Goal: Information Seeking & Learning: Compare options

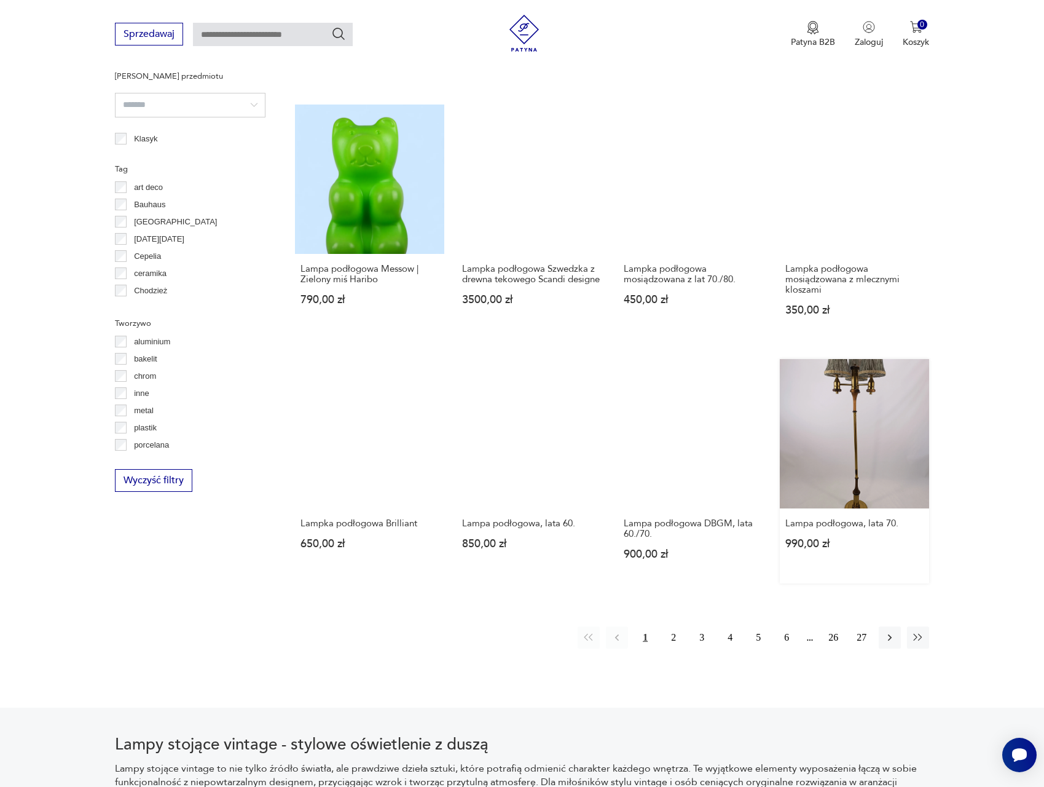
scroll to position [222, 0]
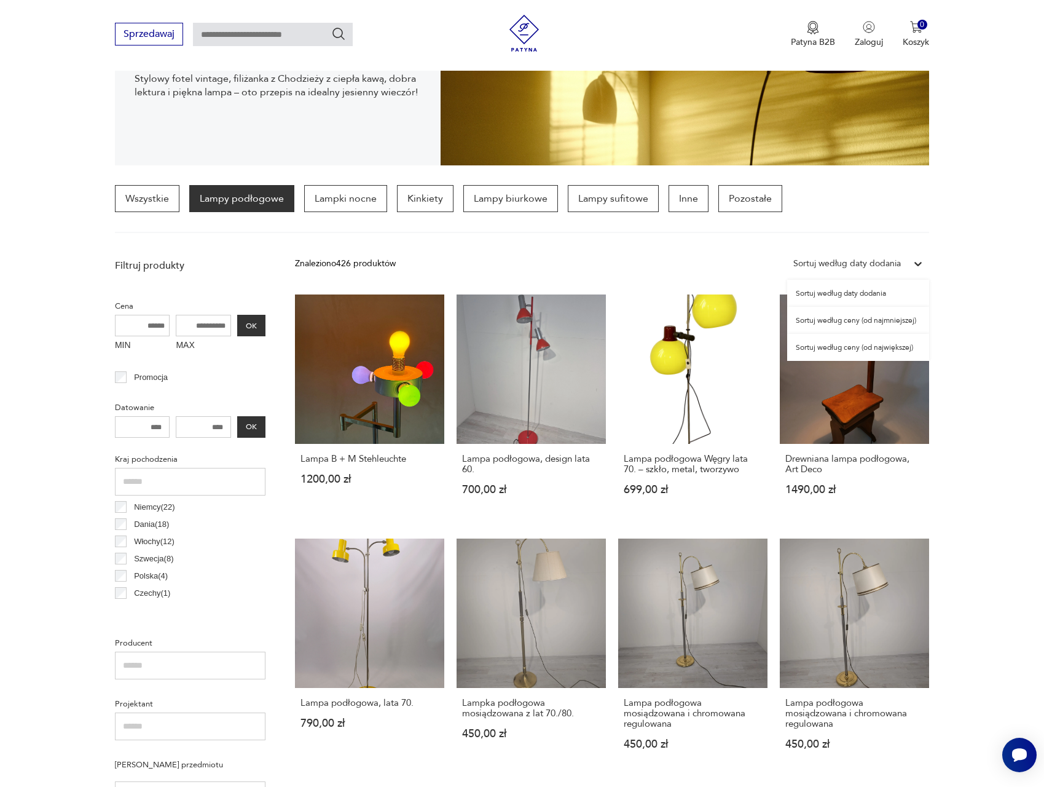
click at [924, 264] on icon at bounding box center [918, 264] width 12 height 12
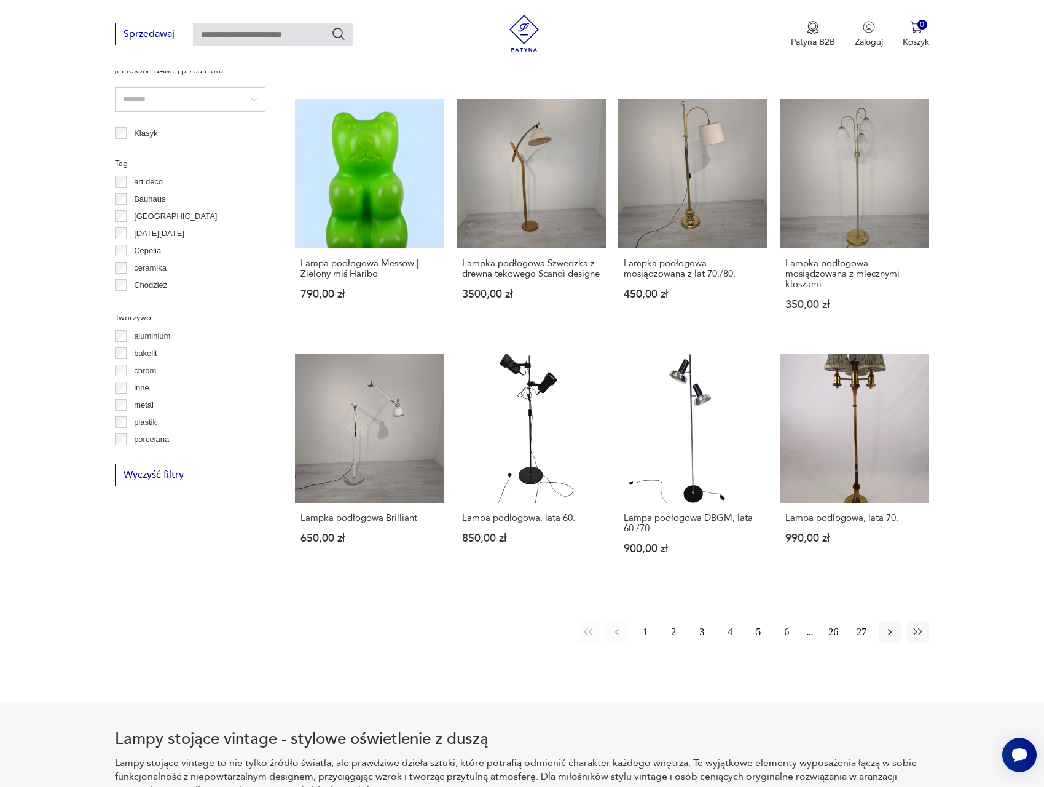
scroll to position [918, 0]
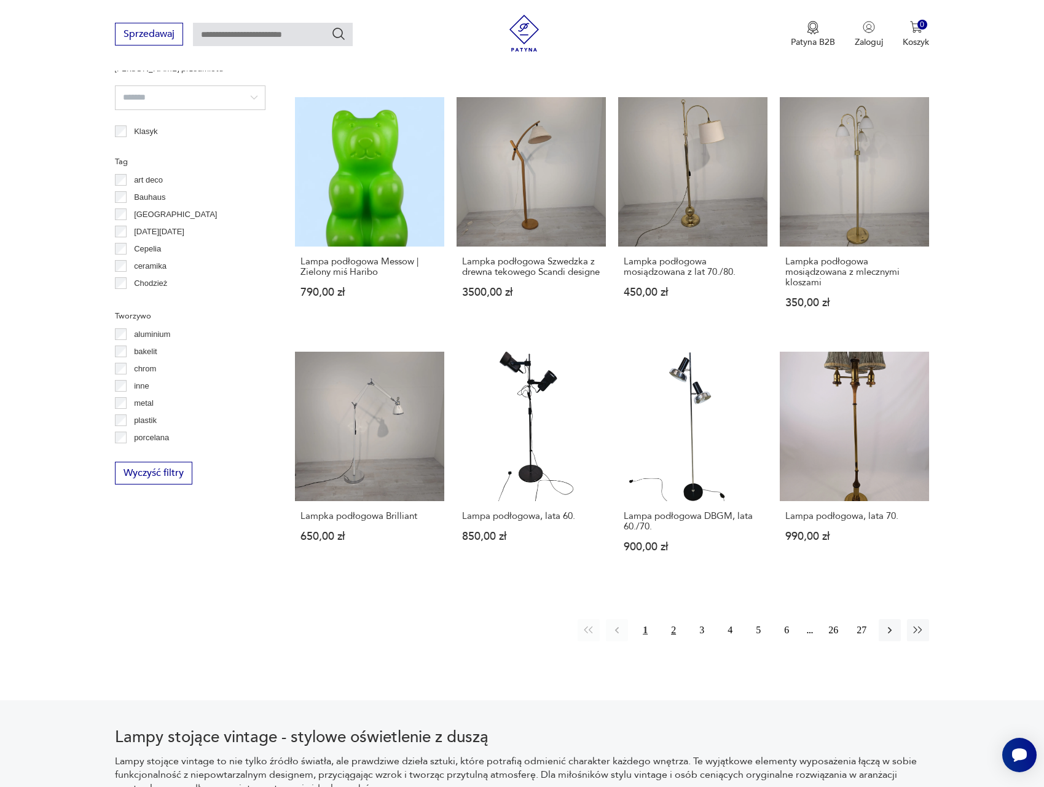
click at [668, 633] on button "2" at bounding box center [674, 630] width 22 height 22
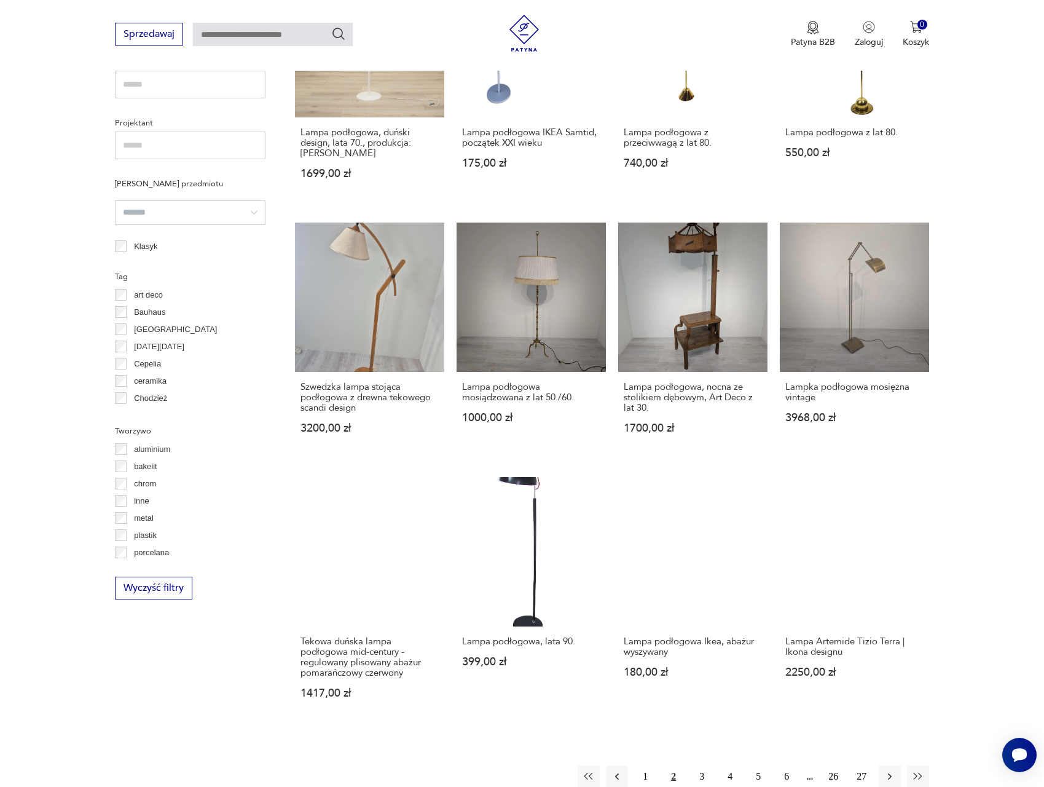
scroll to position [924, 0]
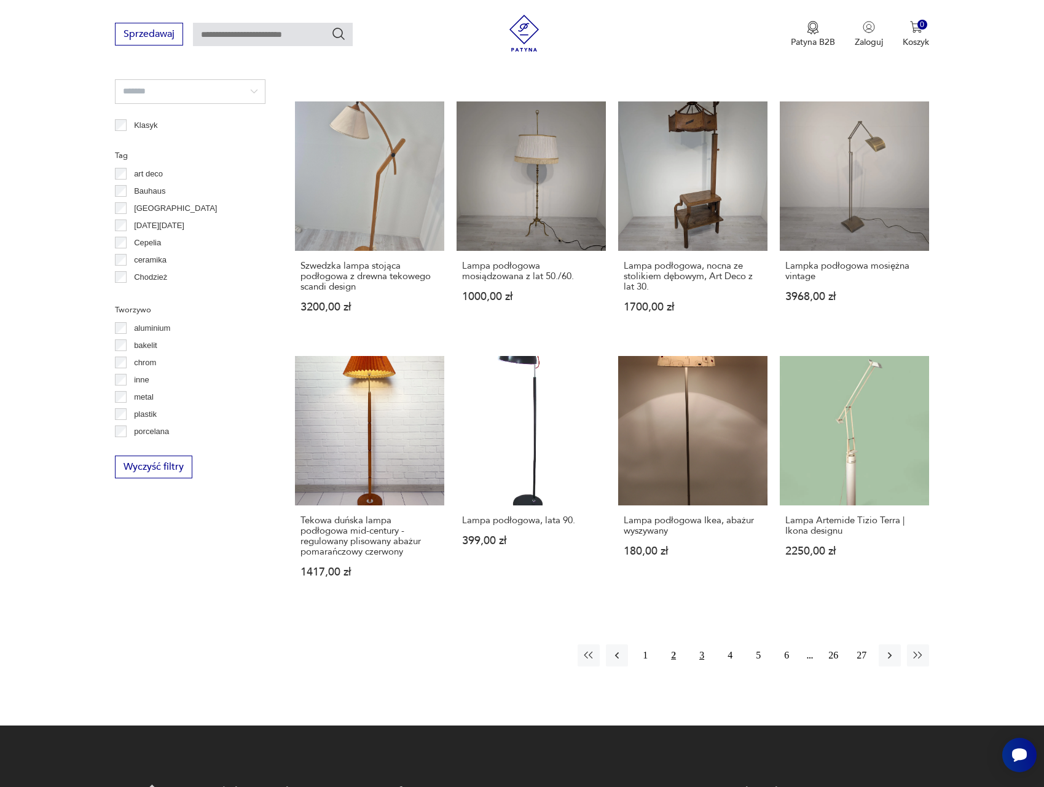
click at [706, 644] on button "3" at bounding box center [702, 655] width 22 height 22
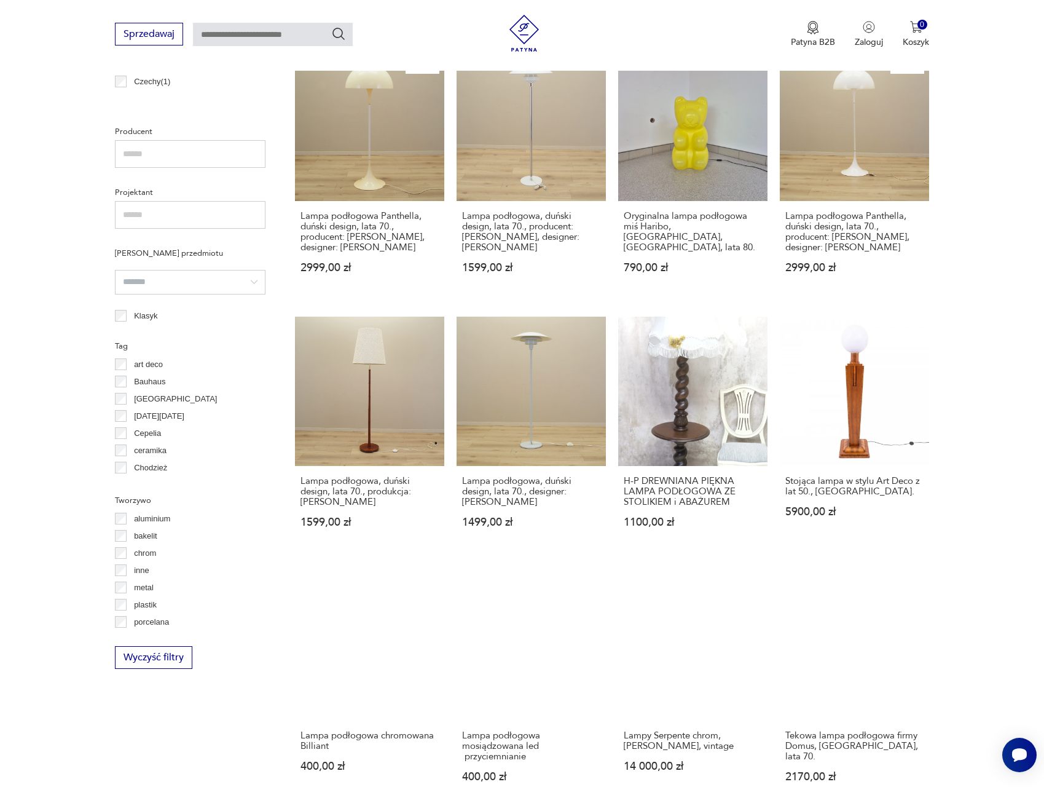
scroll to position [846, 0]
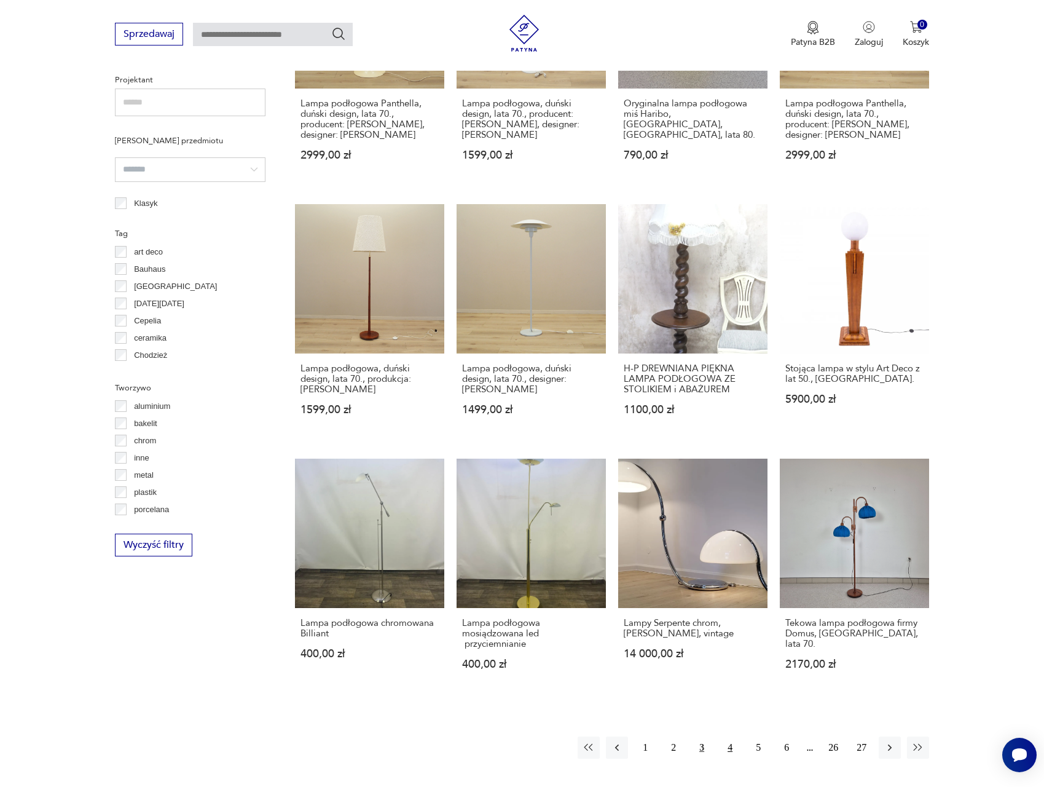
click at [733, 736] on button "4" at bounding box center [730, 747] width 22 height 22
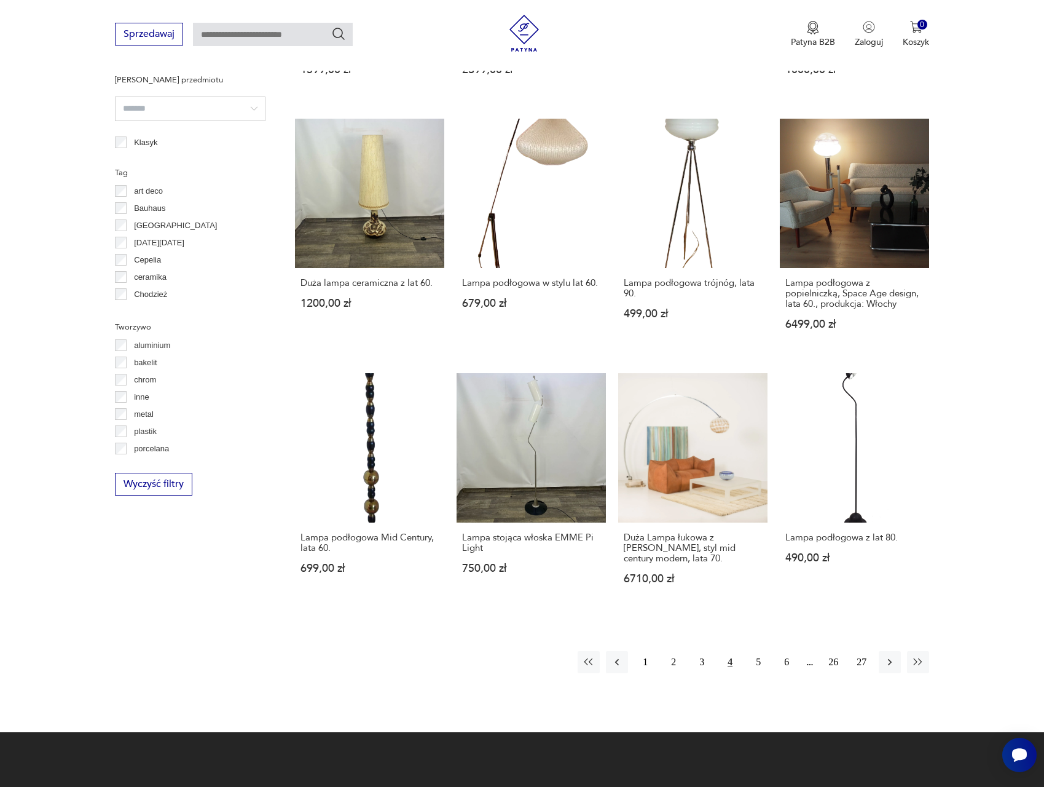
scroll to position [931, 0]
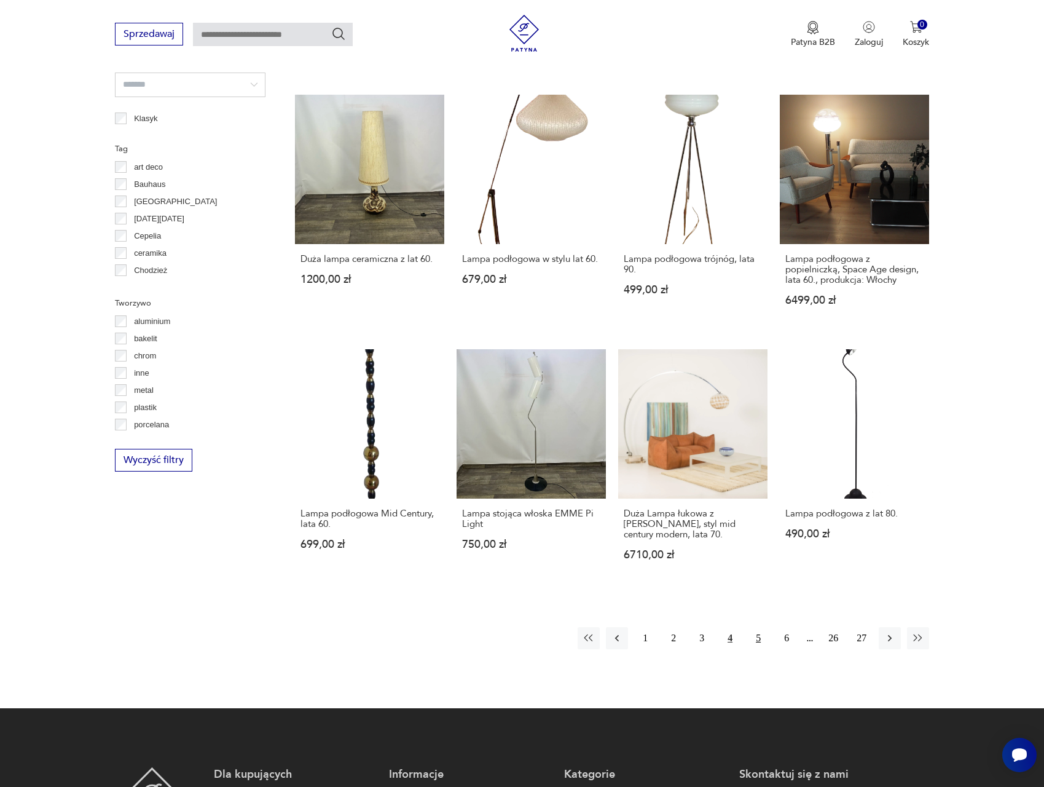
click at [764, 642] on button "5" at bounding box center [758, 638] width 22 height 22
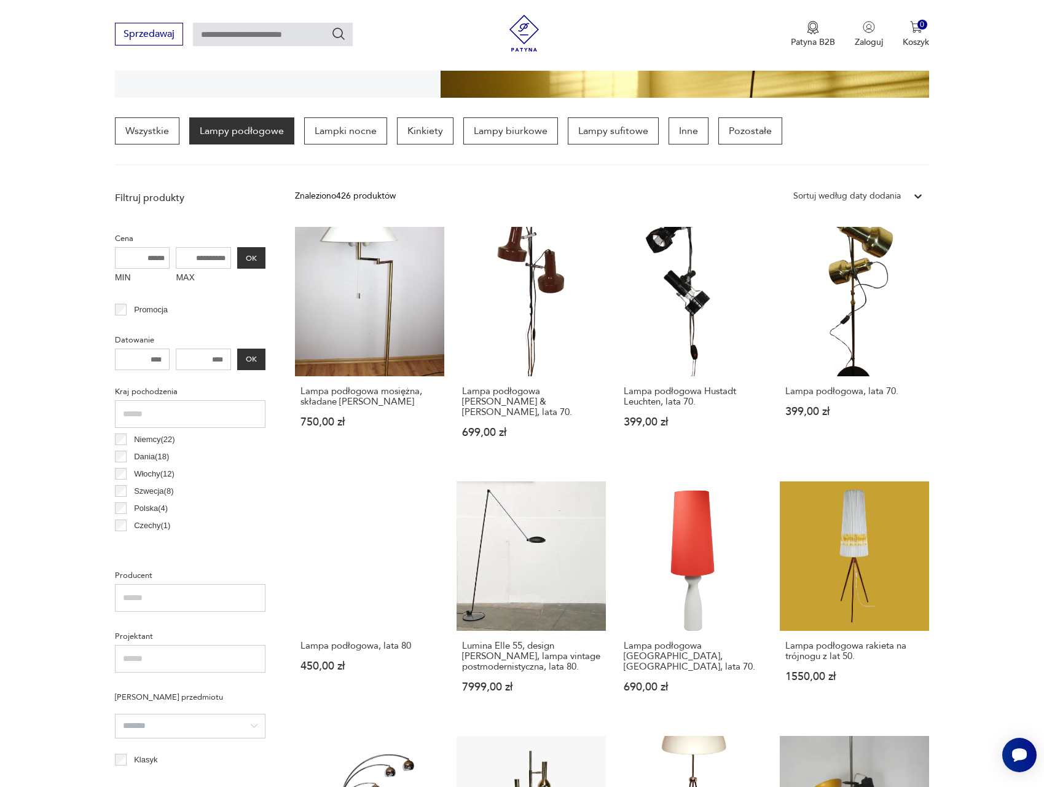
scroll to position [978, 0]
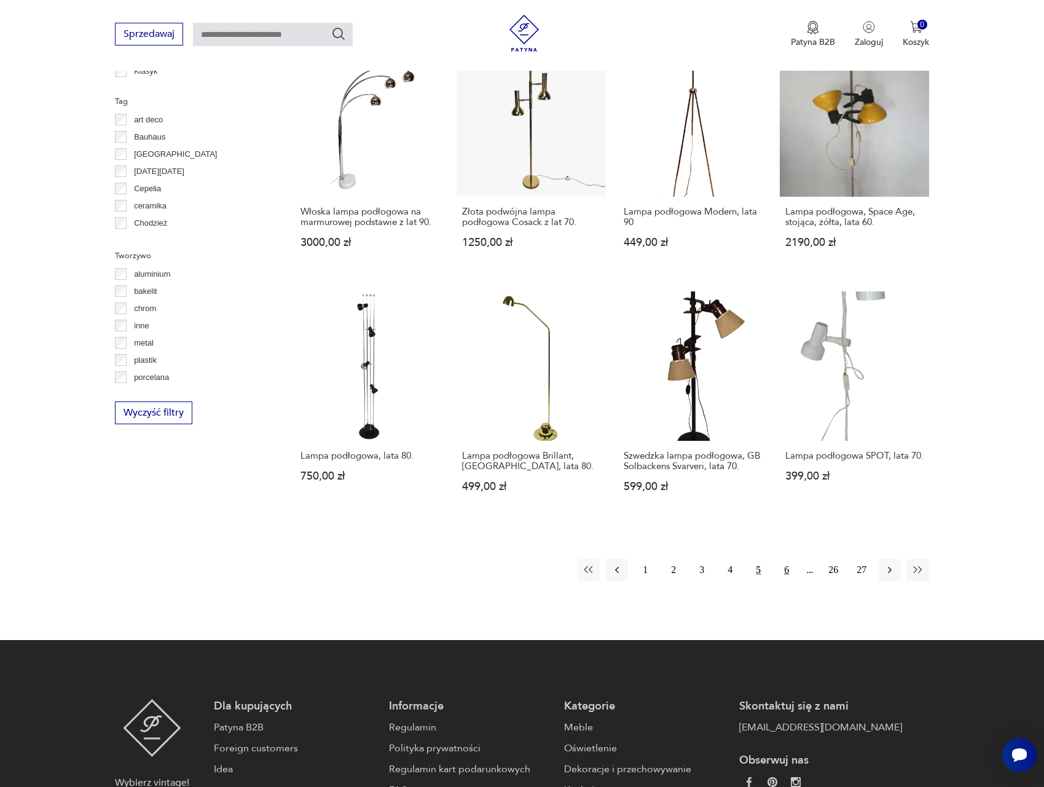
click at [787, 561] on button "6" at bounding box center [787, 570] width 22 height 22
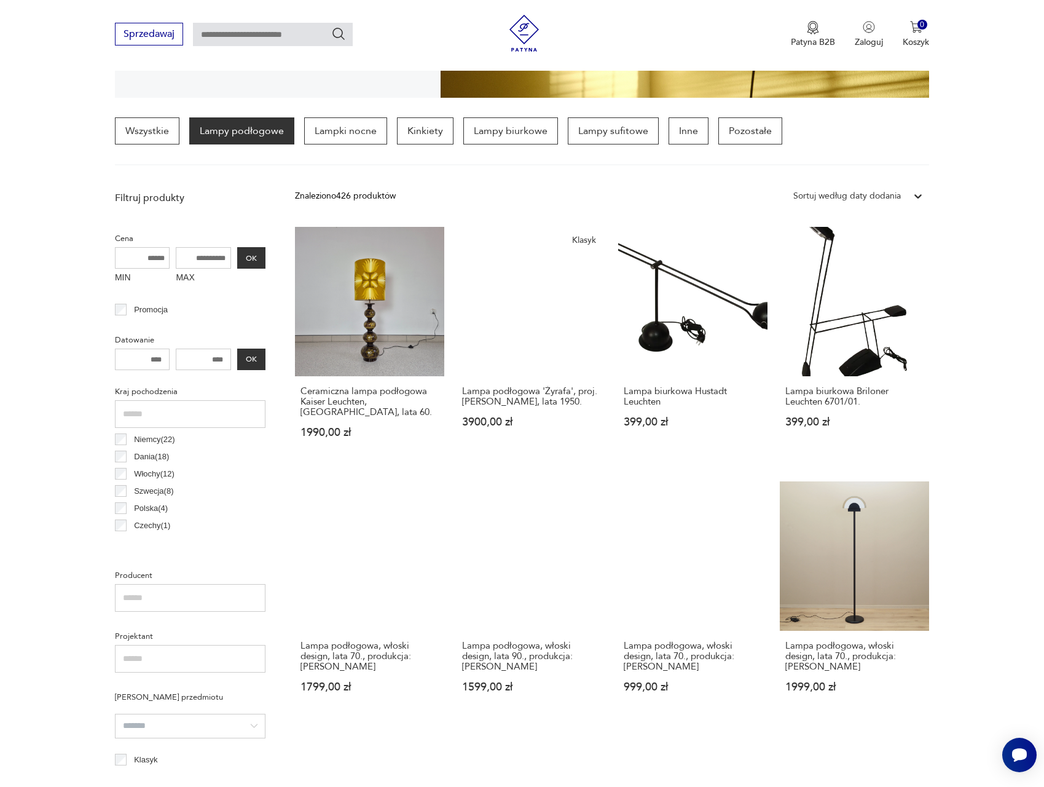
scroll to position [978, 0]
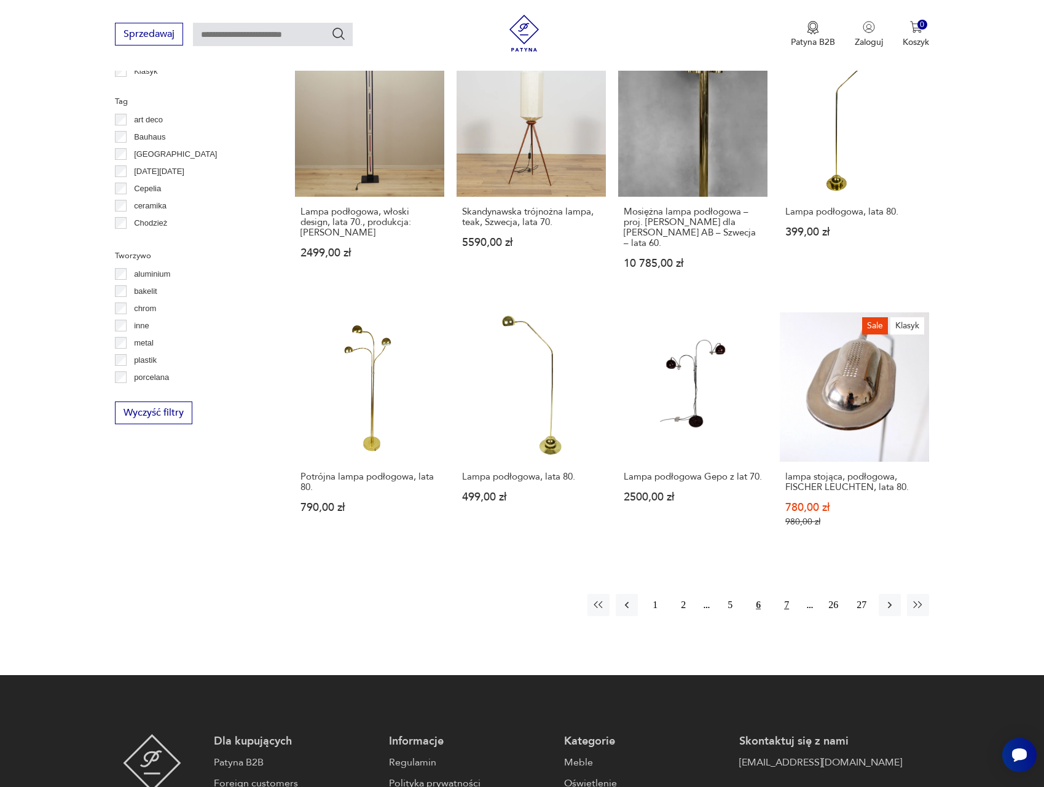
click at [784, 597] on button "7" at bounding box center [787, 605] width 22 height 22
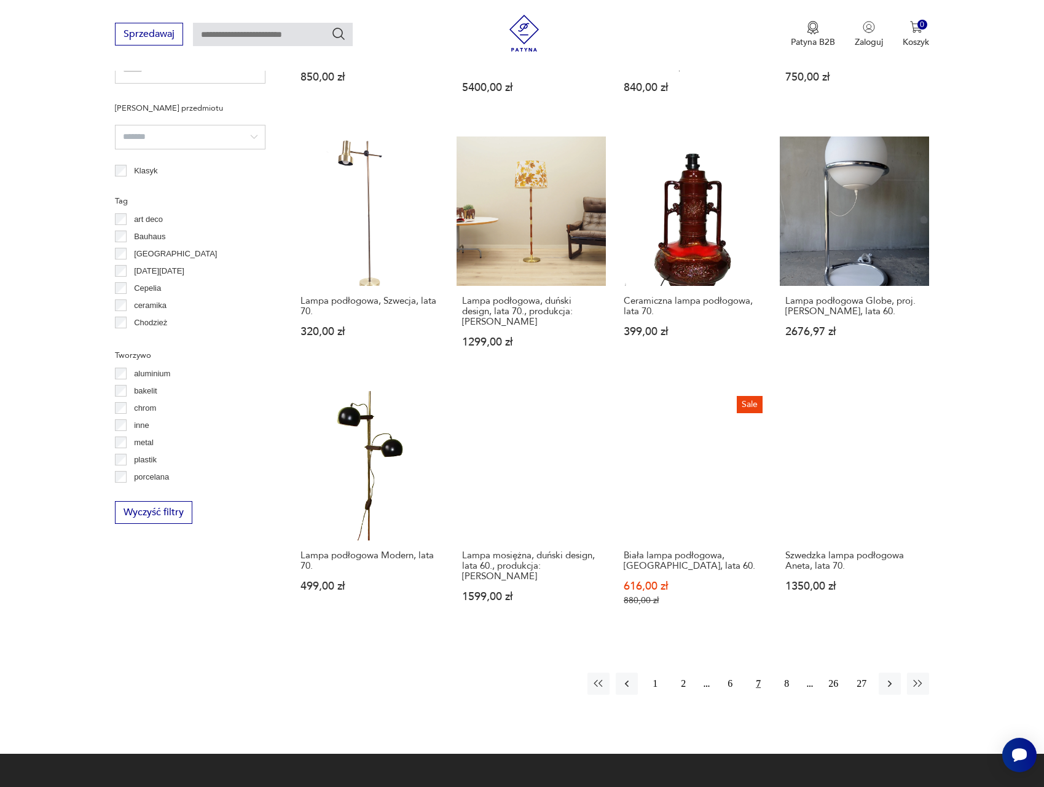
scroll to position [881, 0]
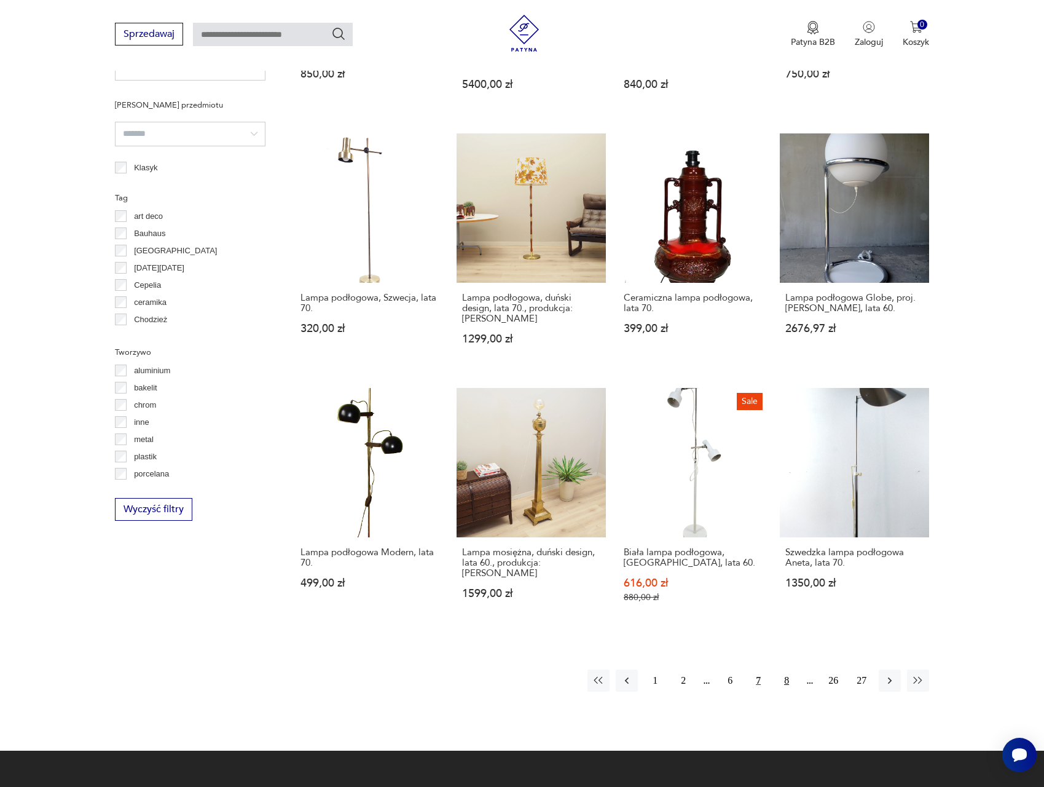
click at [787, 675] on button "8" at bounding box center [787, 680] width 22 height 22
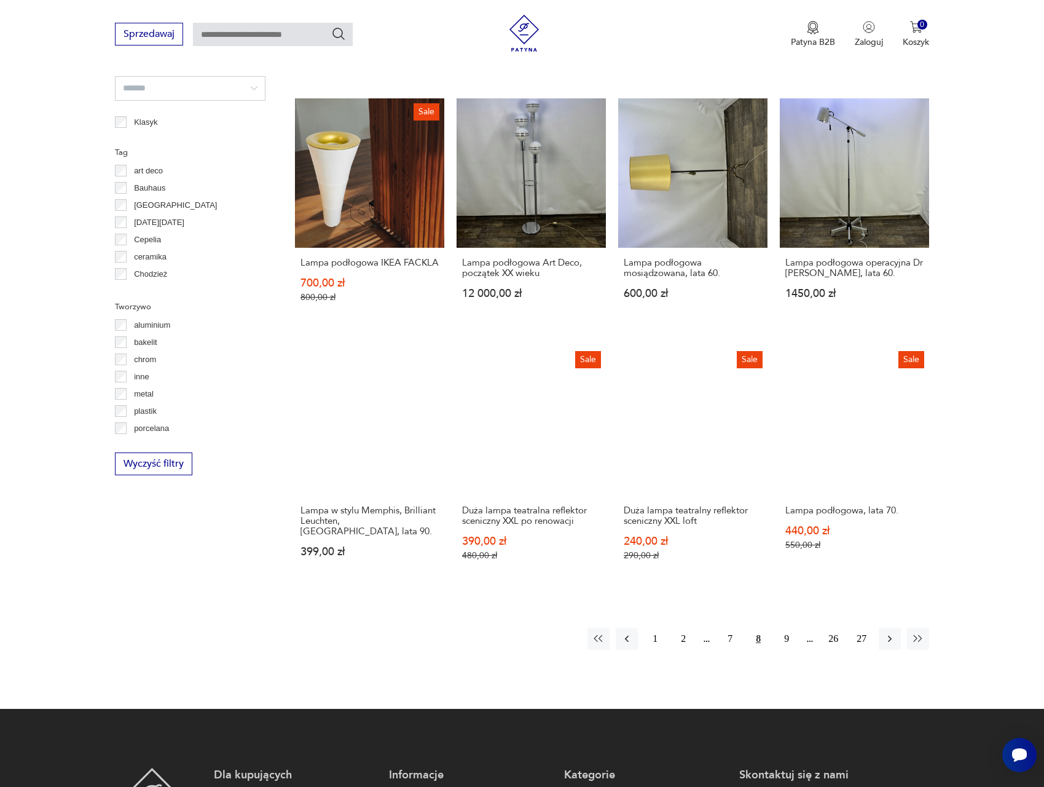
scroll to position [946, 0]
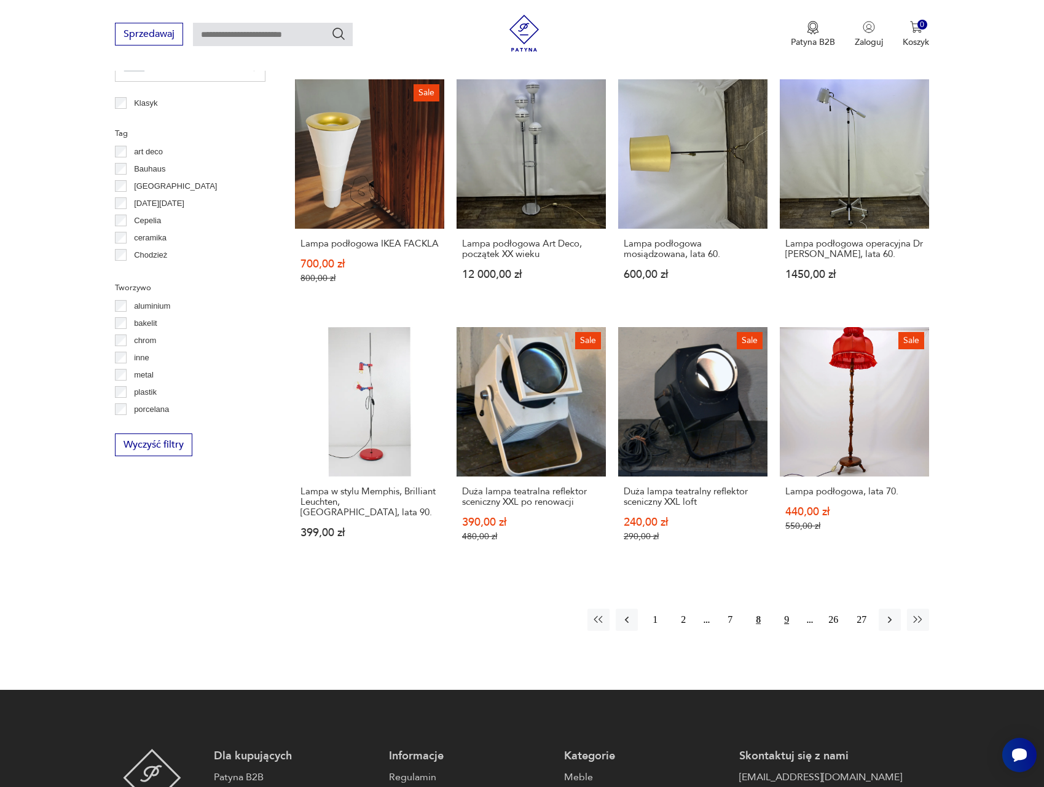
click at [789, 622] on button "9" at bounding box center [787, 620] width 22 height 22
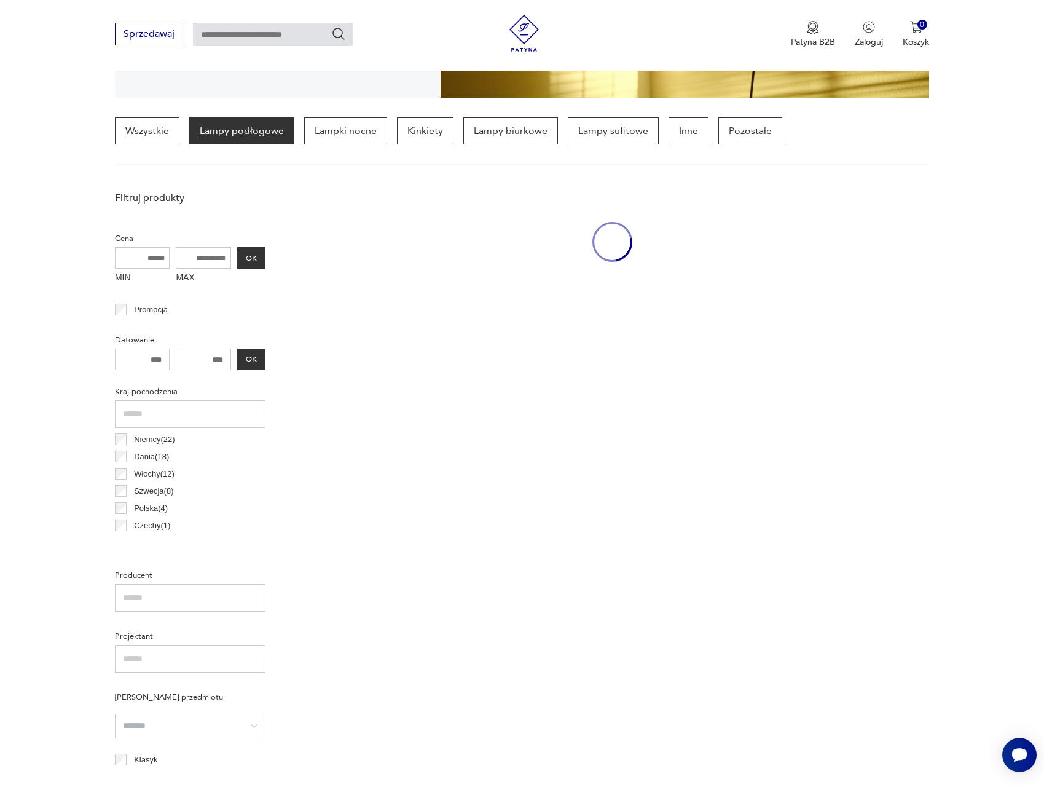
scroll to position [1033, 0]
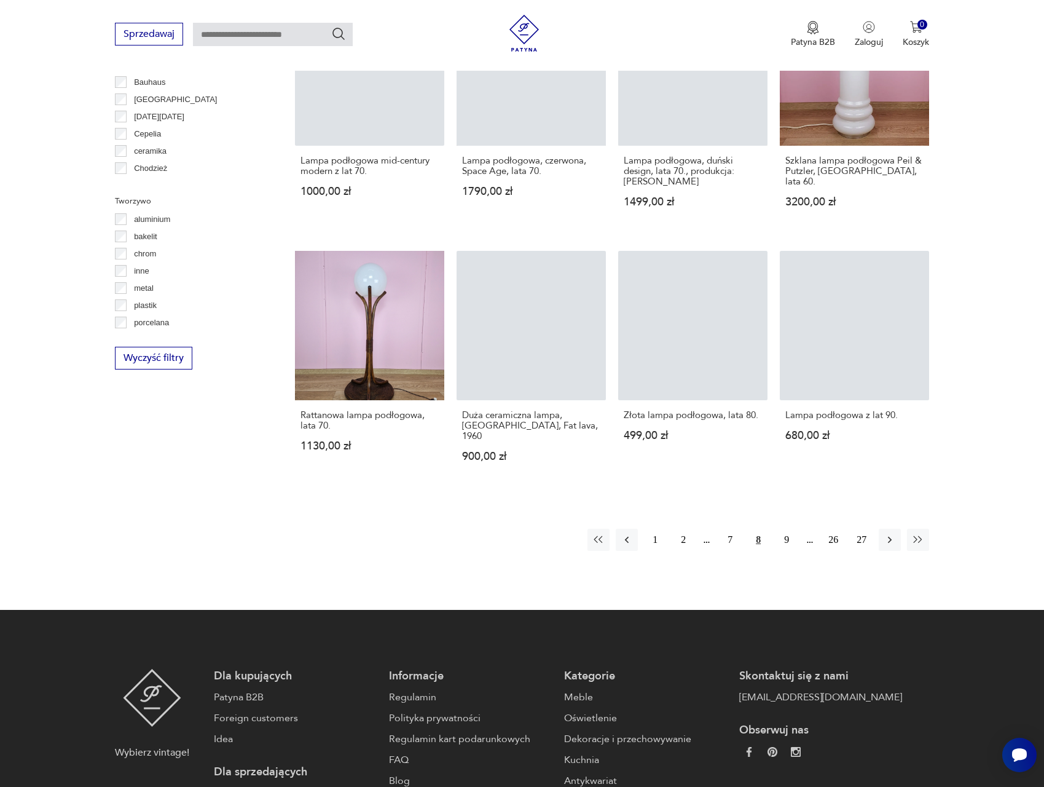
scroll to position [946, 0]
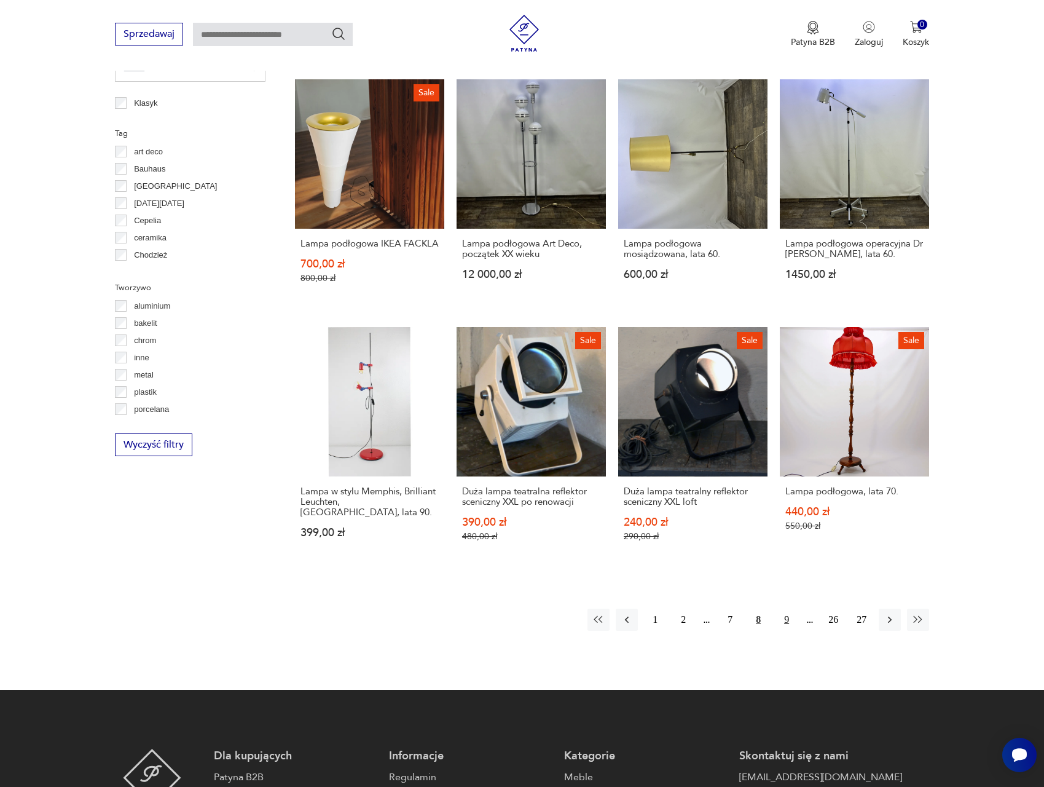
click at [789, 613] on button "9" at bounding box center [787, 620] width 22 height 22
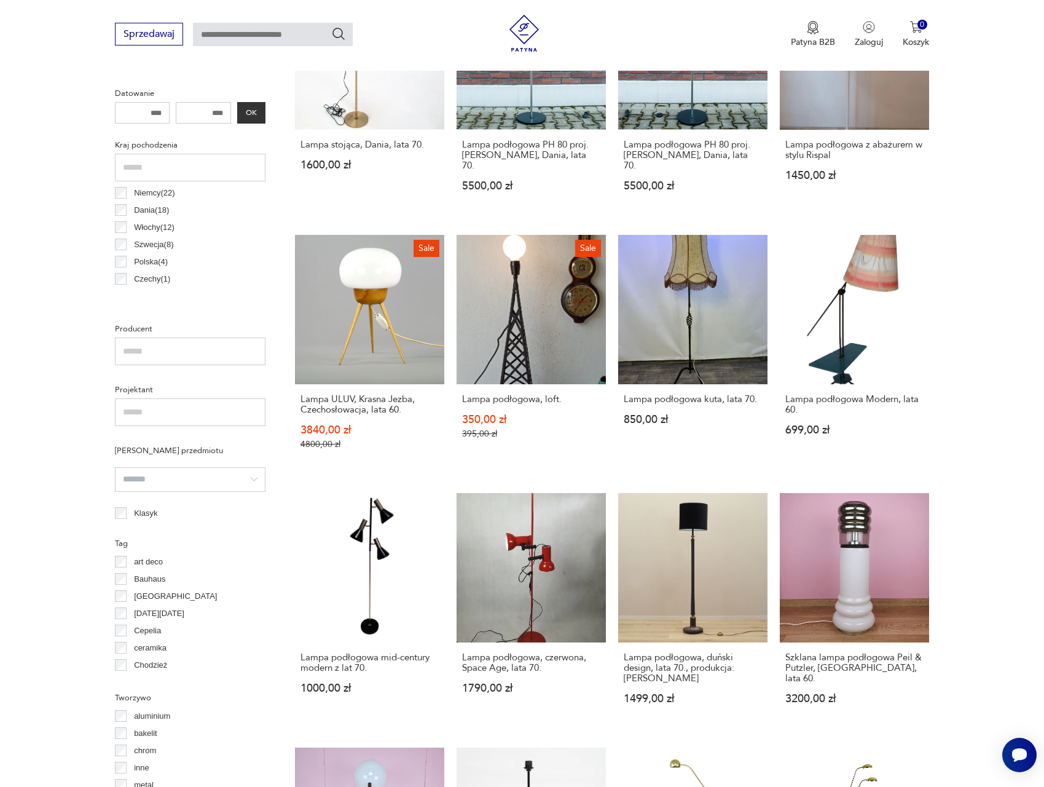
scroll to position [1183, 0]
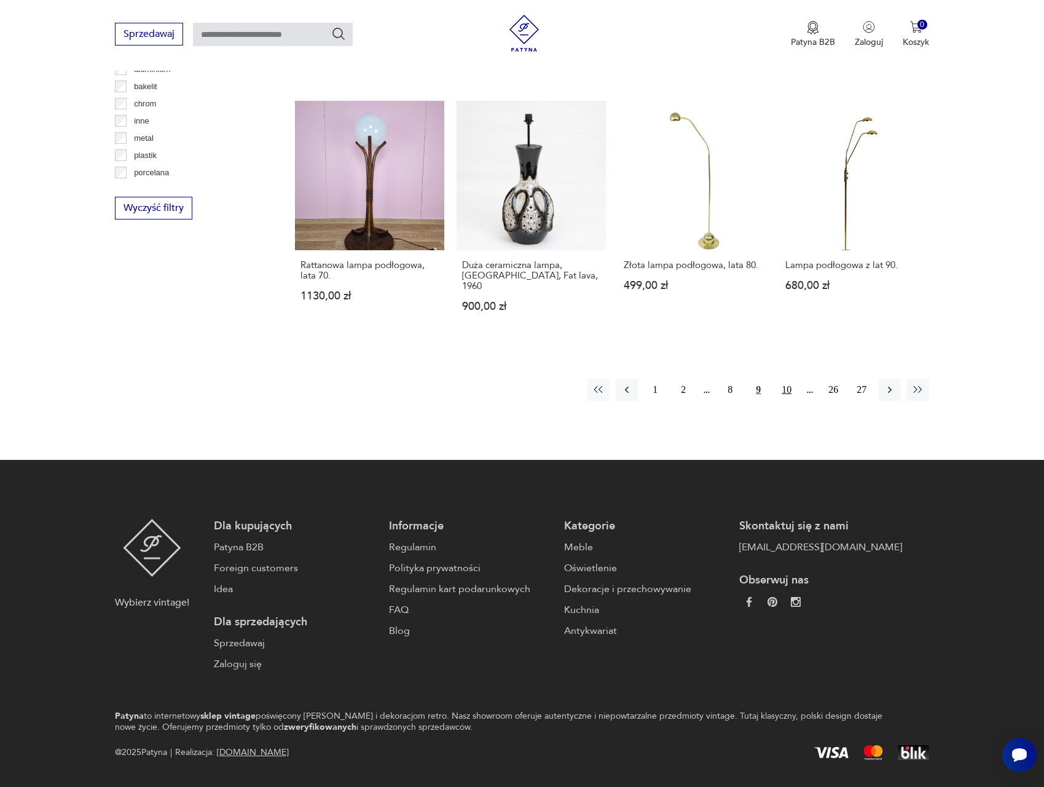
click at [789, 379] on button "10" at bounding box center [787, 390] width 22 height 22
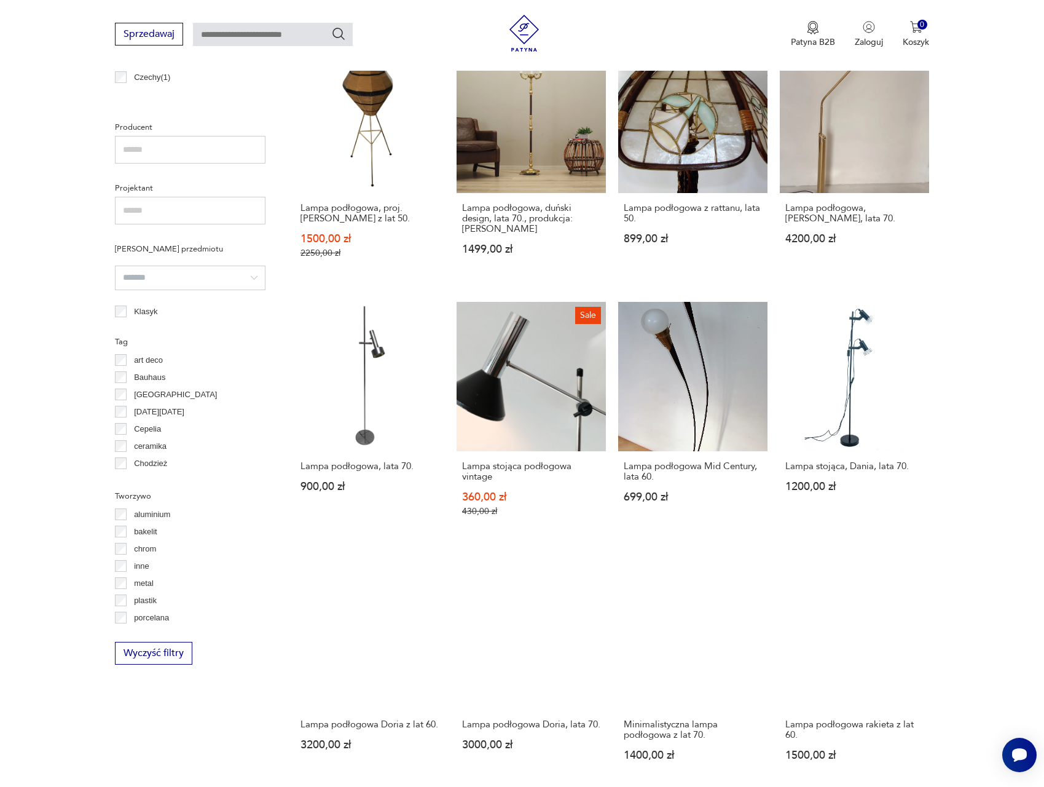
scroll to position [1042, 0]
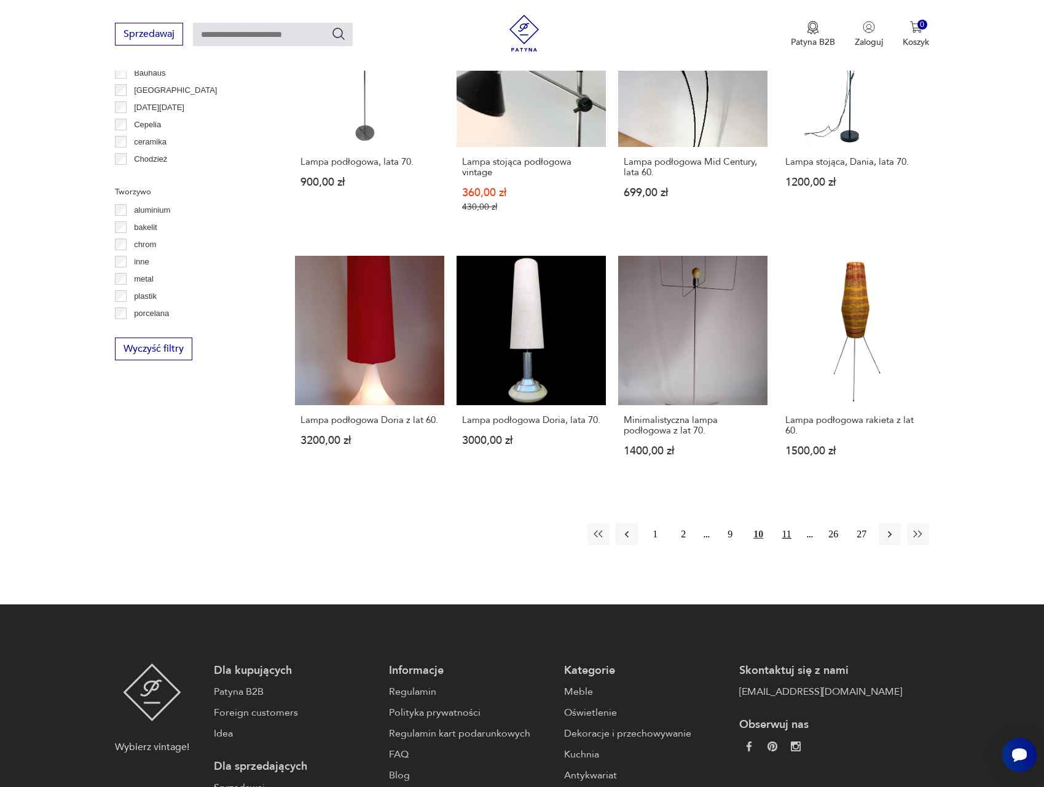
click at [790, 523] on button "11" at bounding box center [787, 534] width 22 height 22
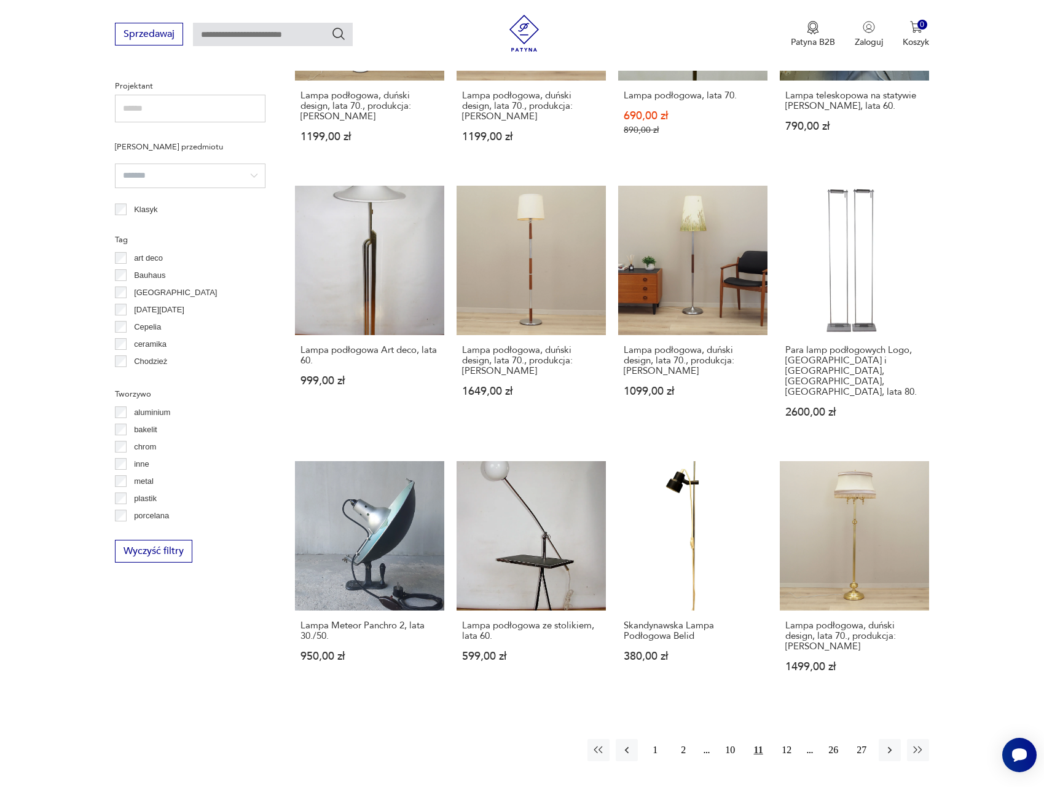
scroll to position [875, 0]
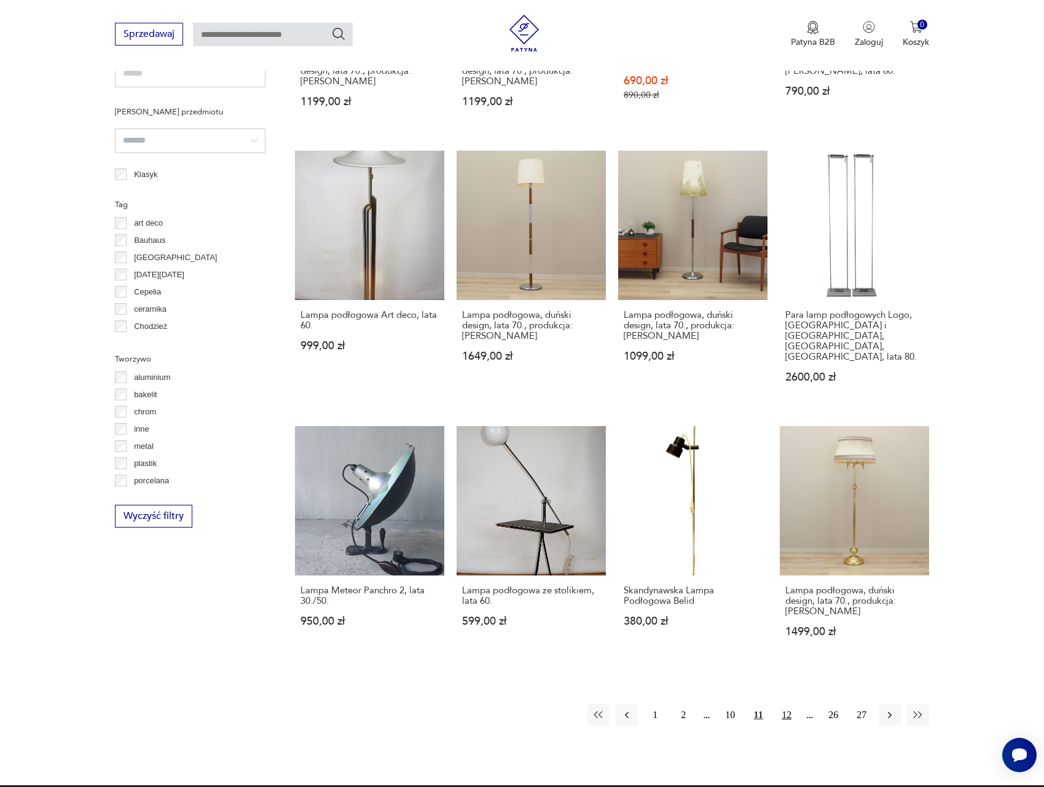
click at [784, 704] on button "12" at bounding box center [787, 715] width 22 height 22
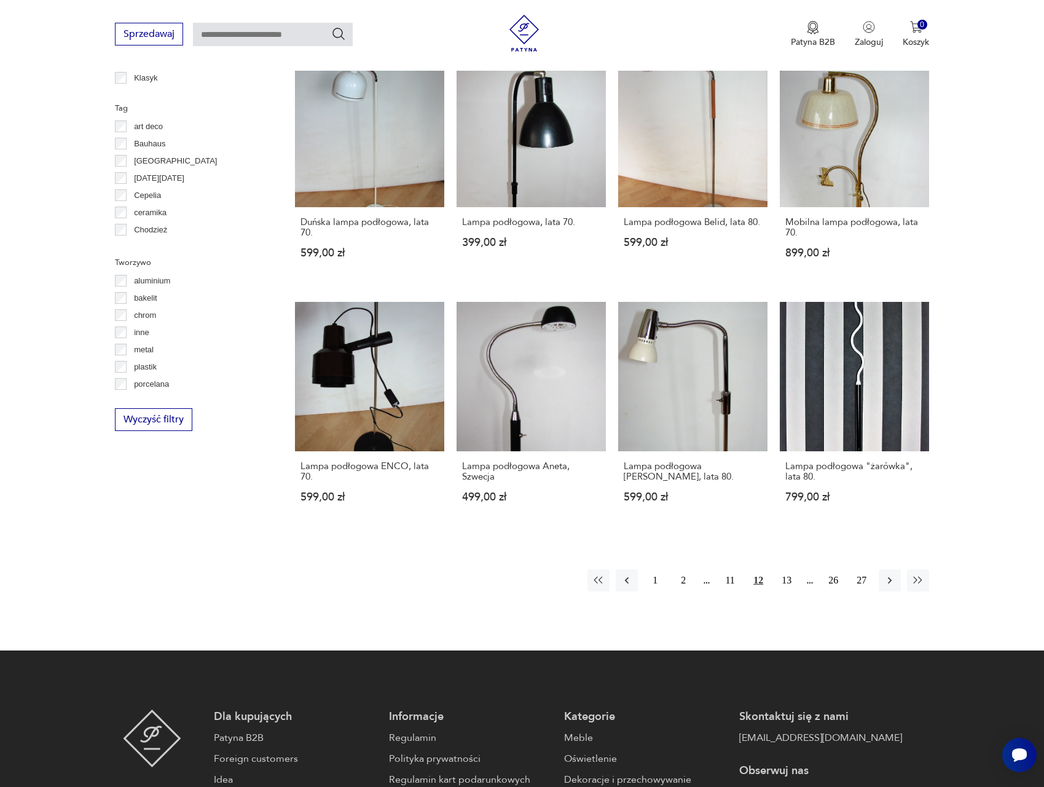
scroll to position [1074, 0]
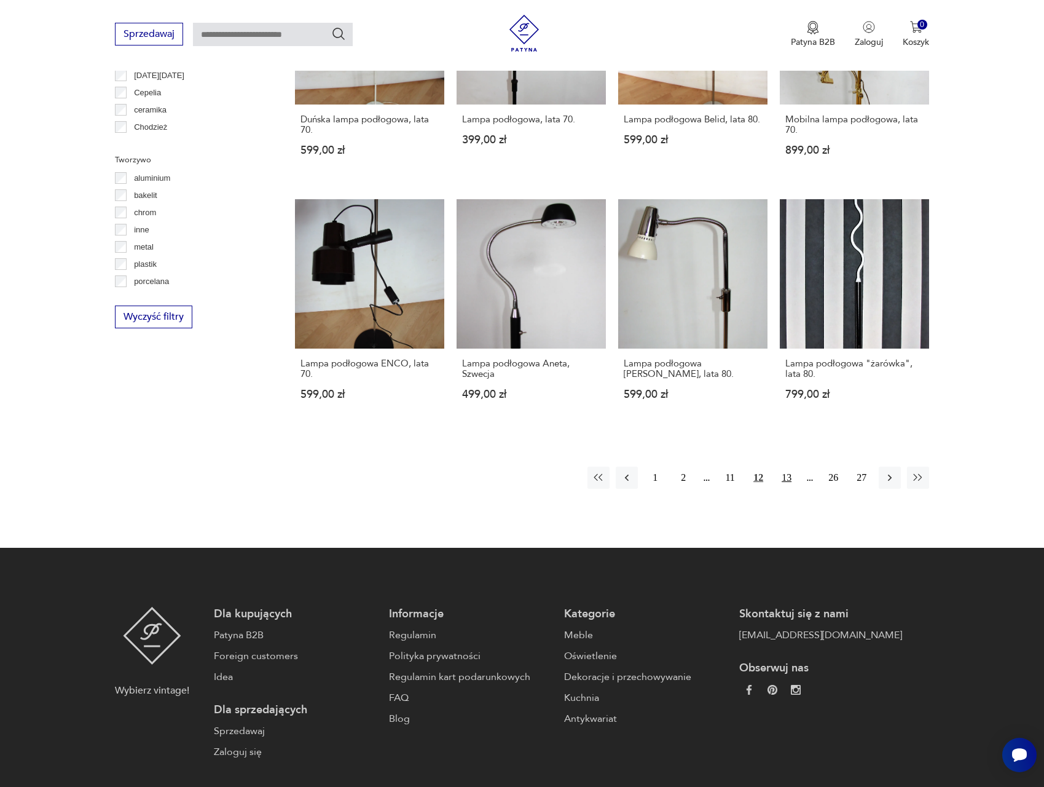
click at [779, 467] on button "13" at bounding box center [787, 478] width 22 height 22
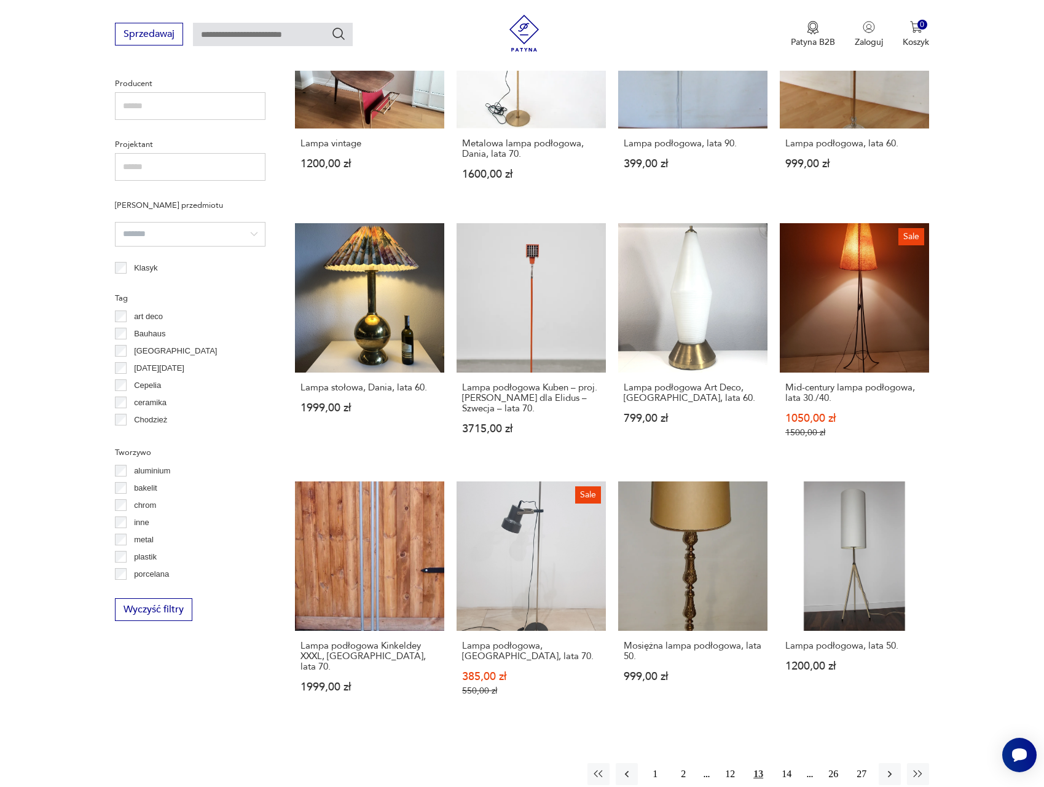
scroll to position [918, 0]
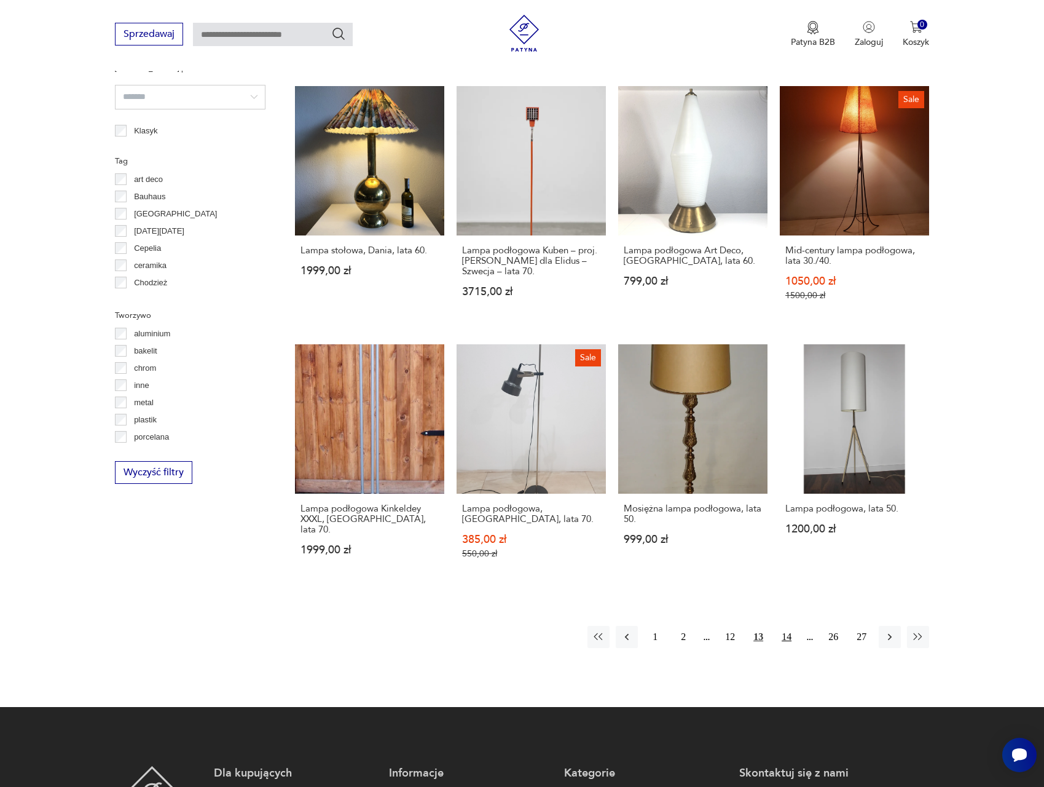
click at [794, 637] on button "14" at bounding box center [787, 637] width 22 height 22
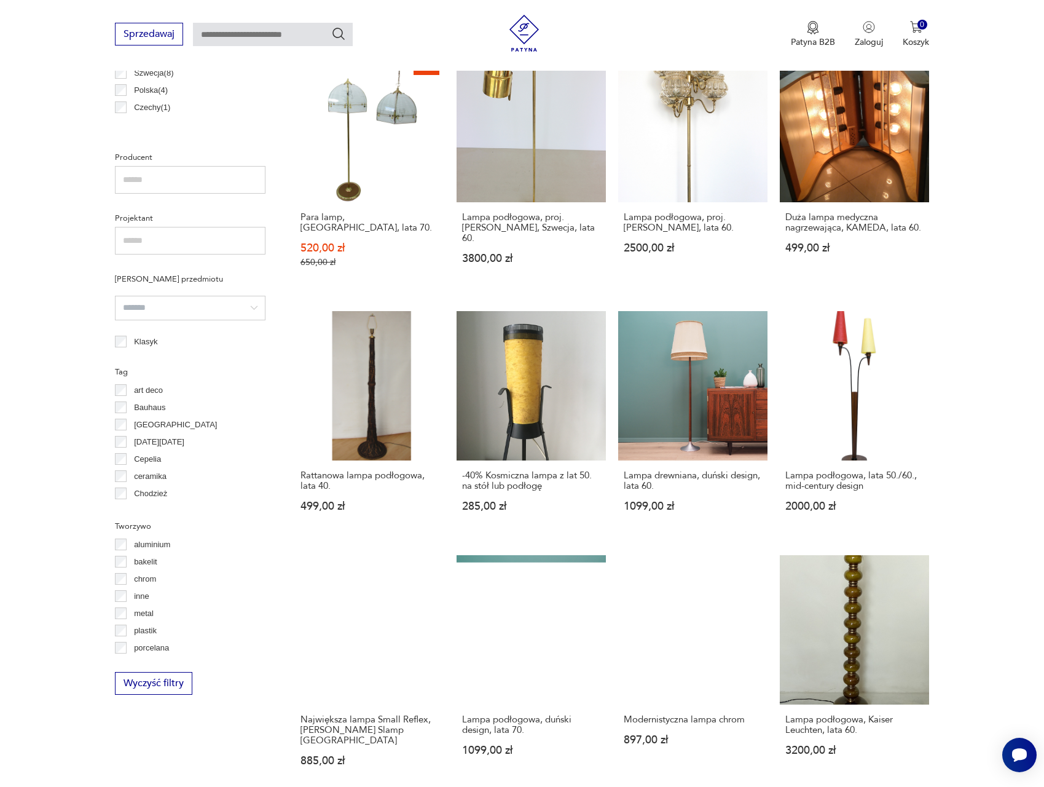
scroll to position [939, 0]
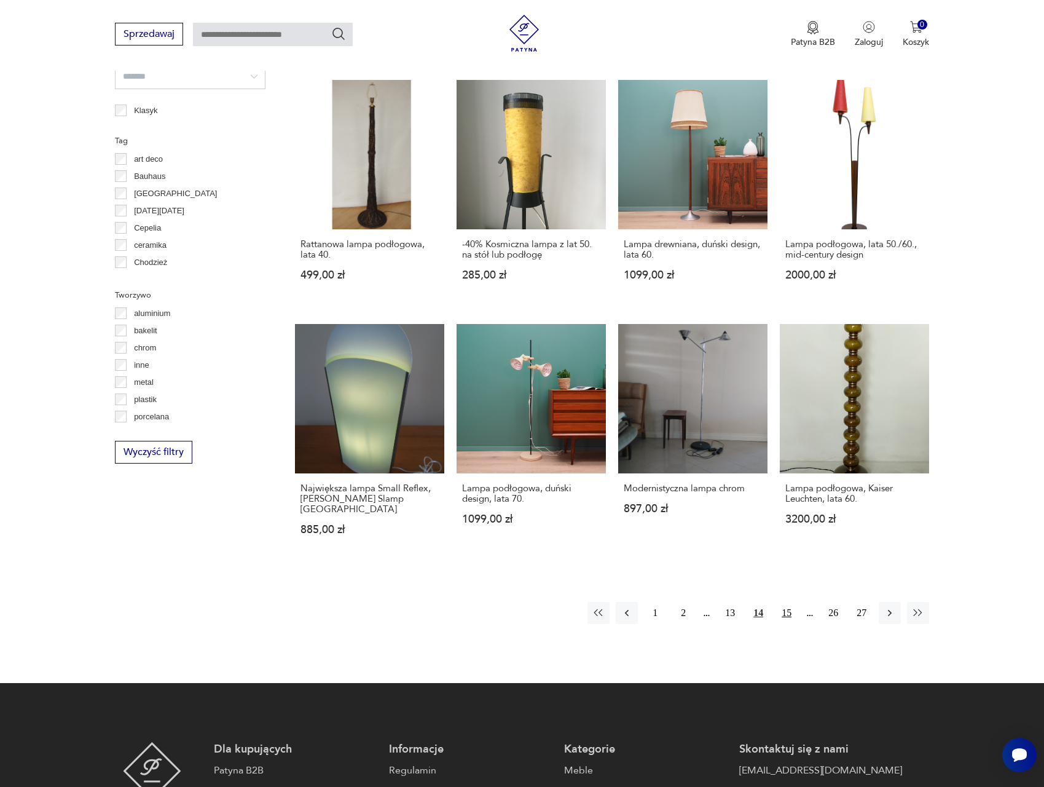
click at [789, 602] on button "15" at bounding box center [787, 613] width 22 height 22
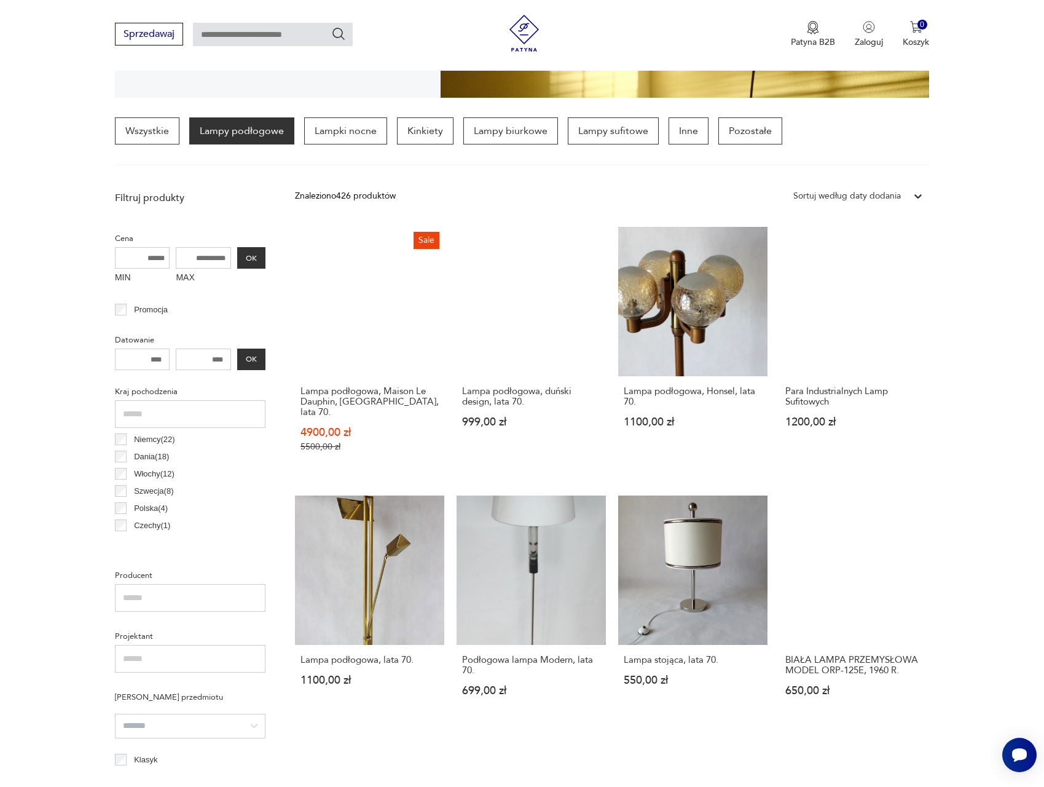
scroll to position [978, 0]
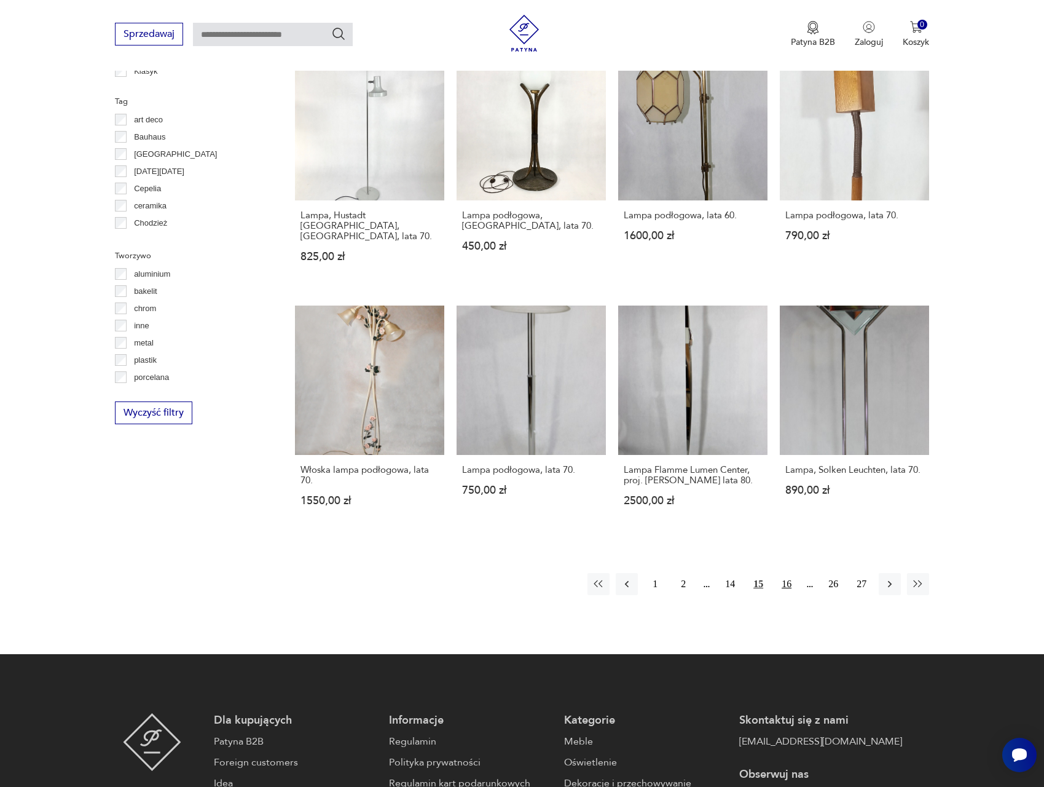
click at [789, 573] on button "16" at bounding box center [787, 584] width 22 height 22
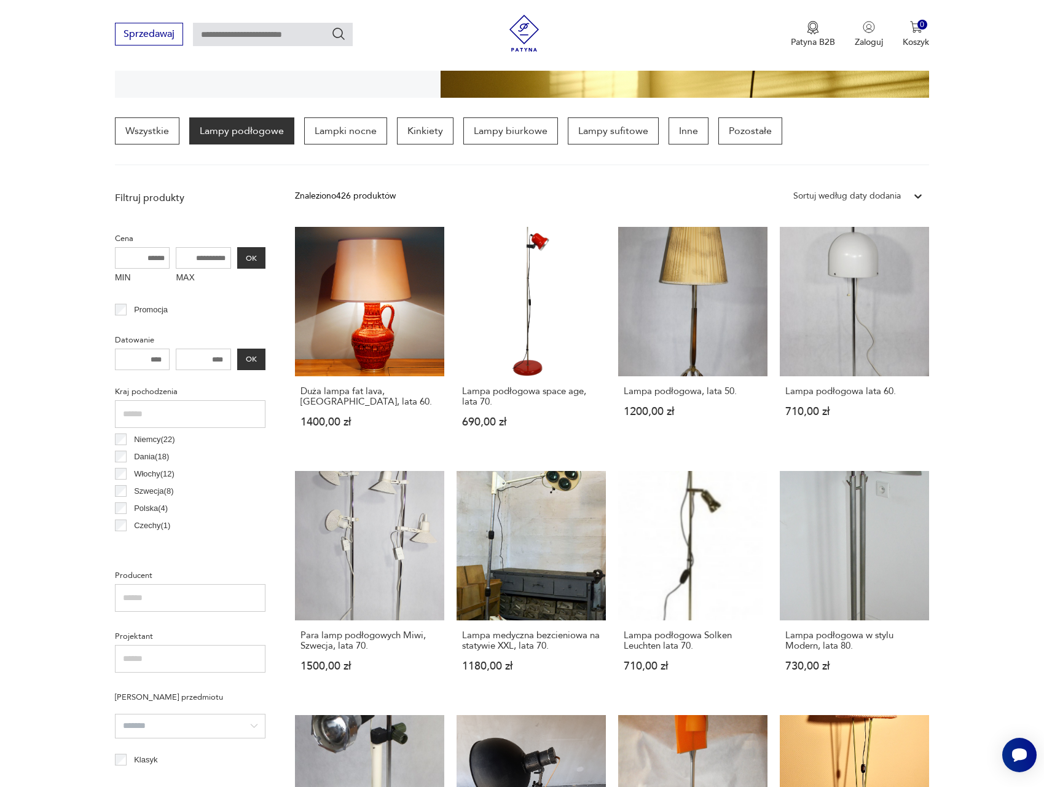
scroll to position [978, 0]
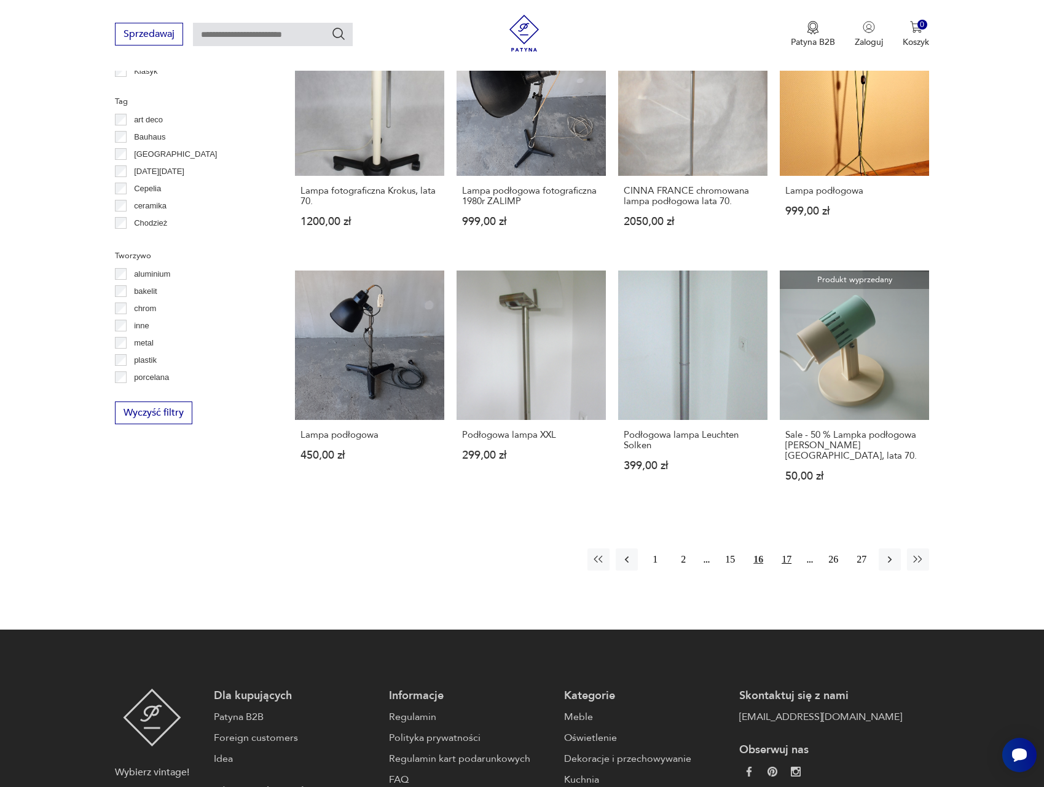
click at [790, 548] on button "17" at bounding box center [787, 559] width 22 height 22
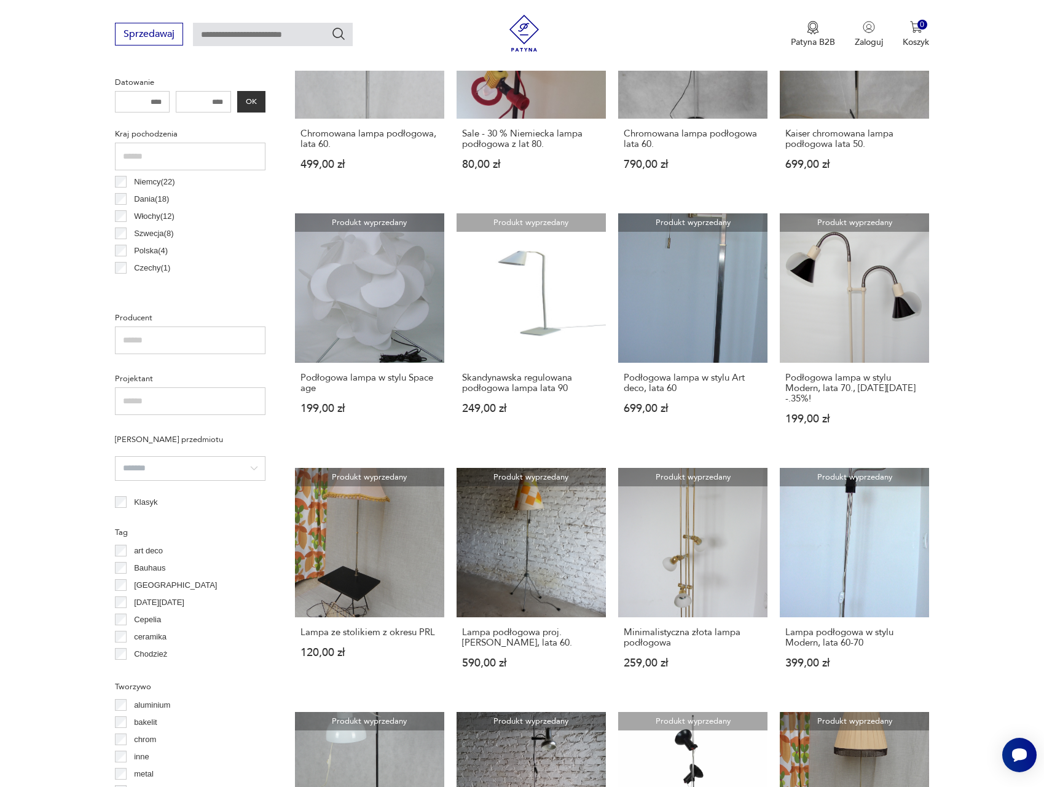
scroll to position [678, 0]
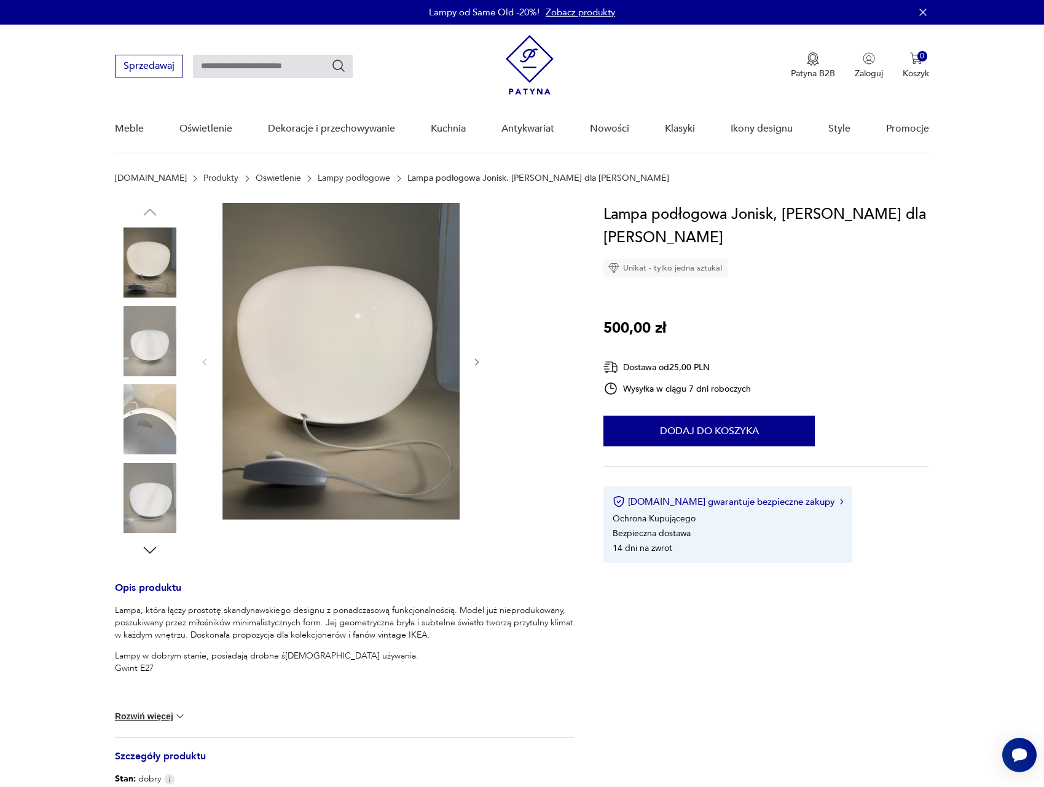
click at [132, 344] on img at bounding box center [150, 341] width 70 height 70
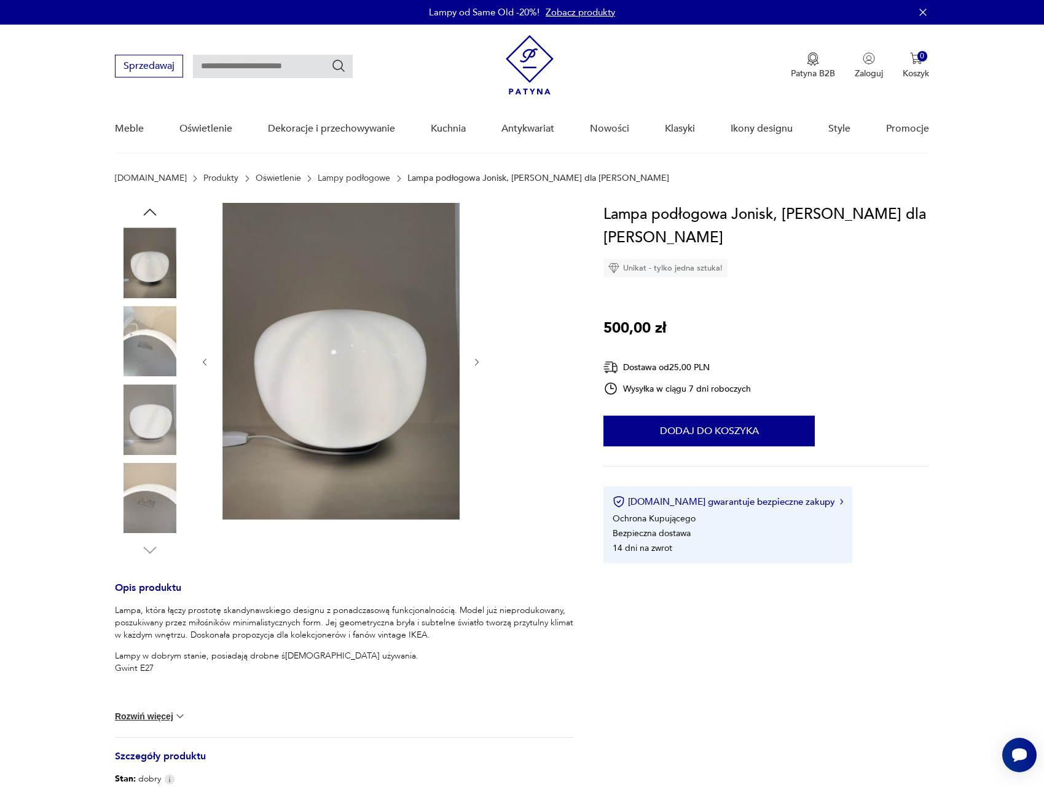
click at [152, 390] on img at bounding box center [150, 419] width 70 height 70
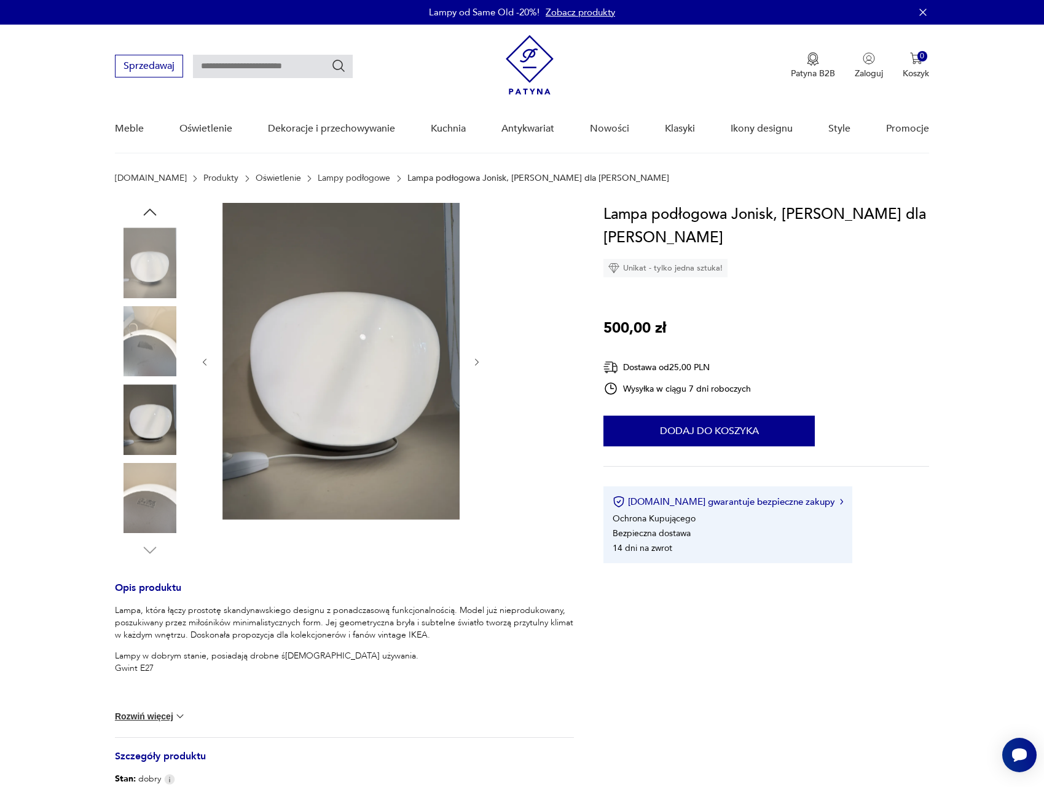
click at [157, 453] on img at bounding box center [150, 419] width 70 height 70
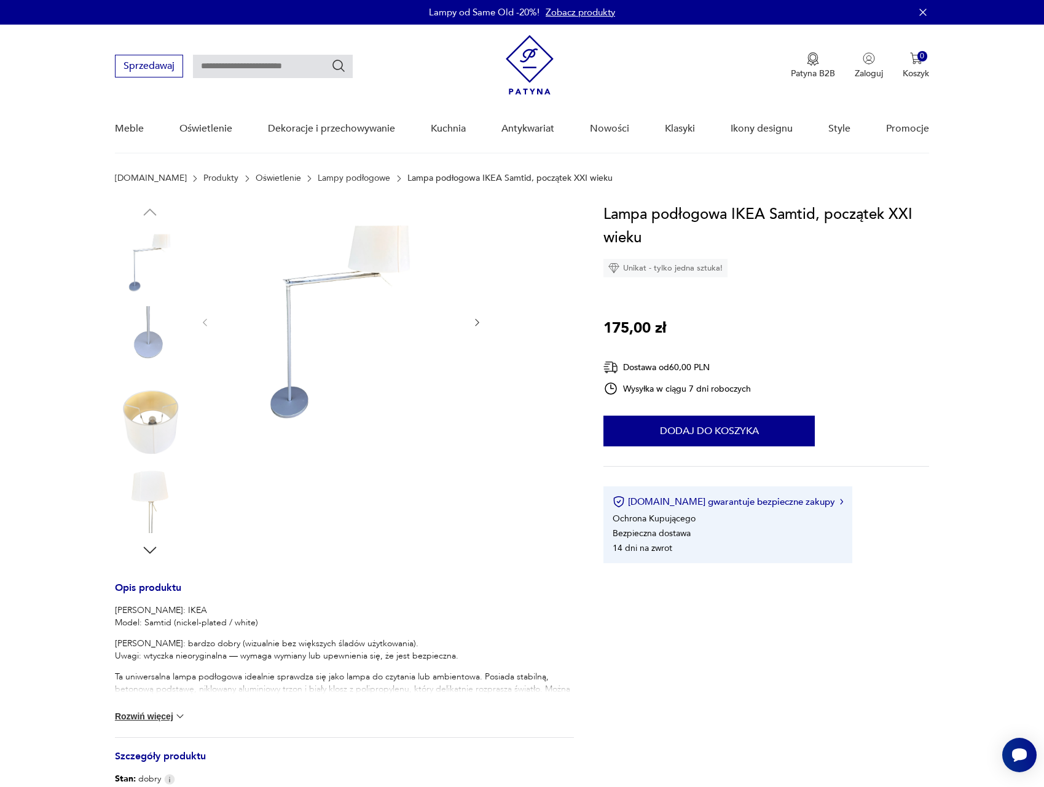
click at [155, 328] on img at bounding box center [150, 341] width 70 height 70
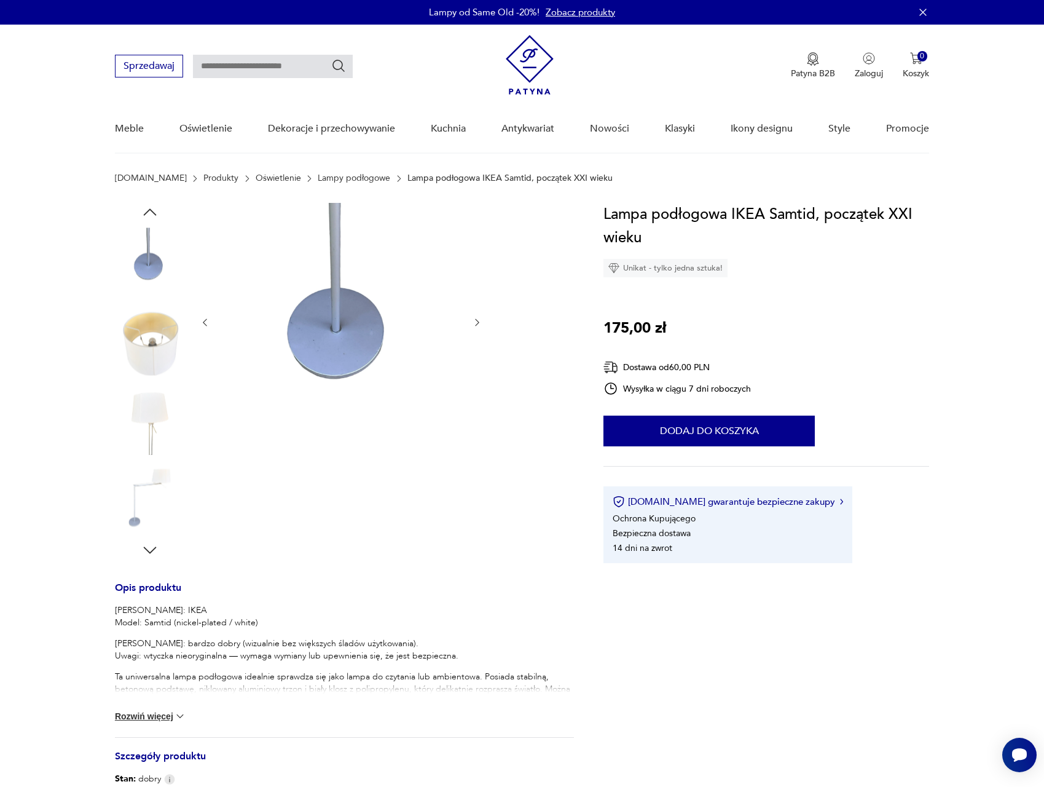
click at [150, 388] on img at bounding box center [150, 419] width 70 height 70
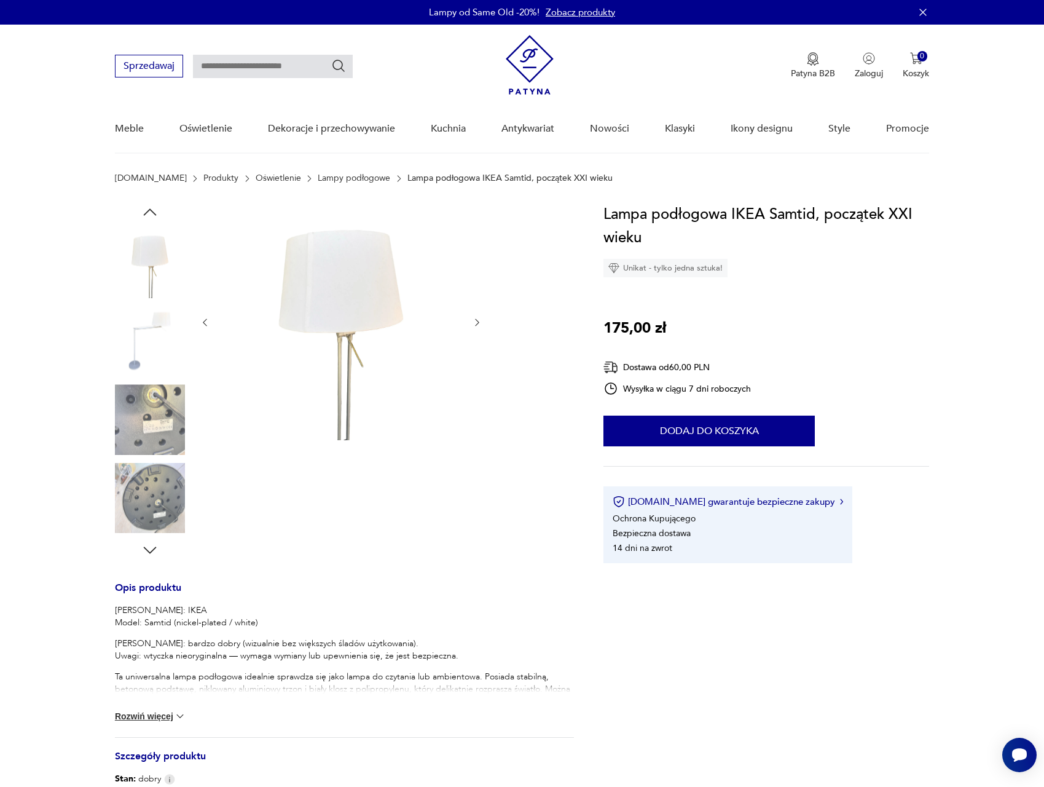
click at [148, 449] on img at bounding box center [150, 419] width 70 height 70
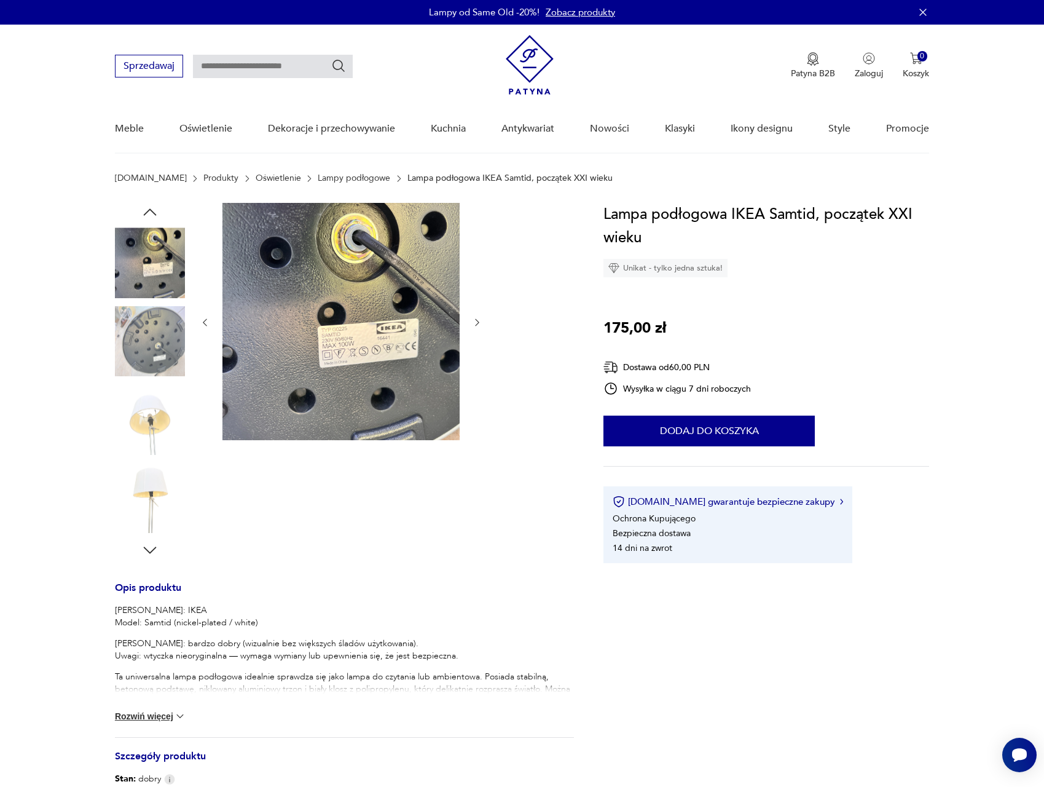
click at [151, 494] on img at bounding box center [150, 498] width 70 height 70
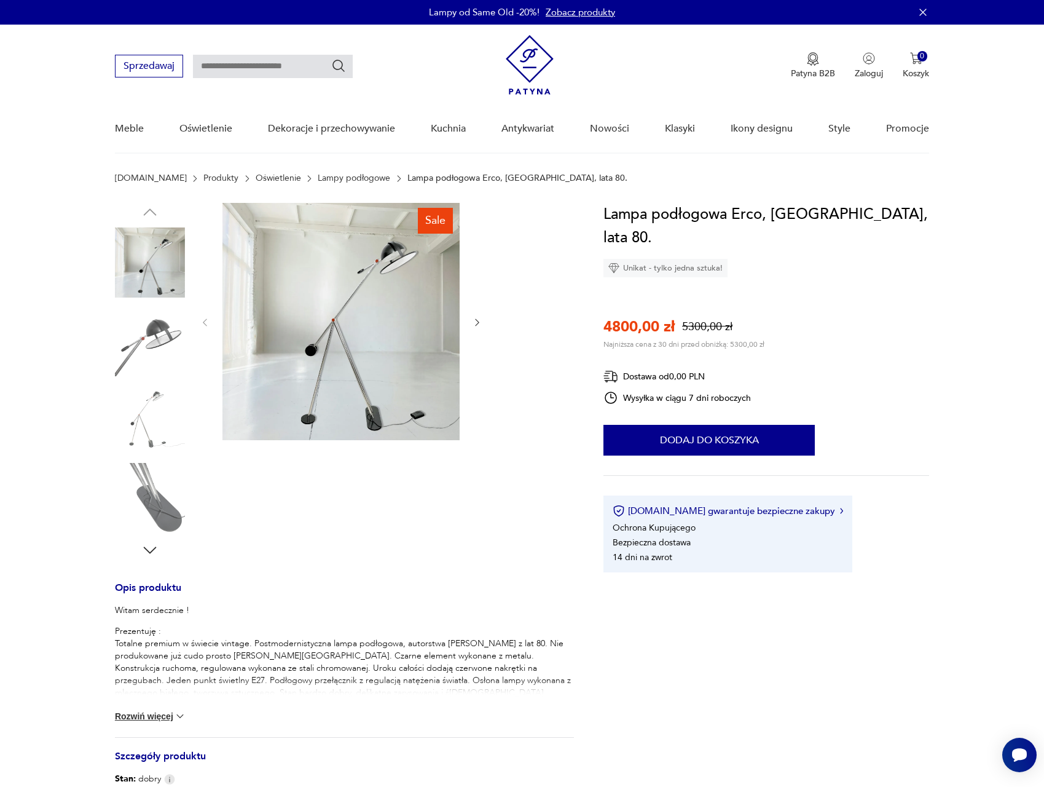
click at [182, 339] on img at bounding box center [150, 341] width 70 height 70
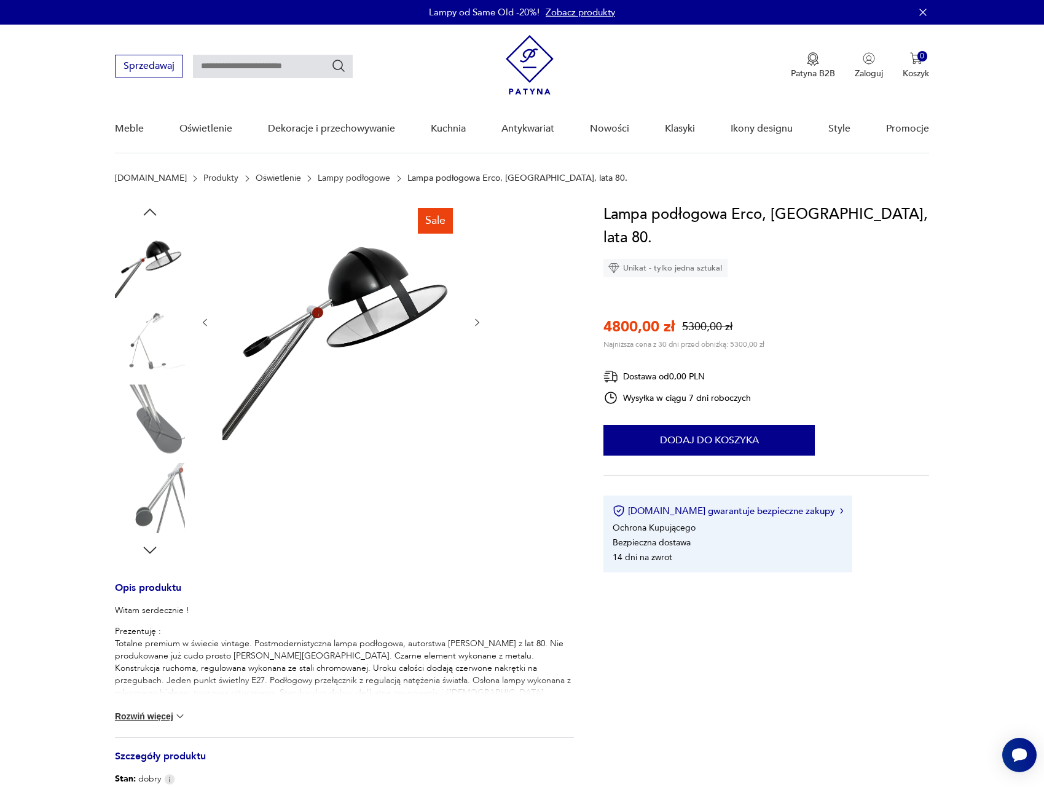
click at [152, 381] on div at bounding box center [150, 302] width 70 height 307
click at [155, 422] on img at bounding box center [150, 419] width 70 height 70
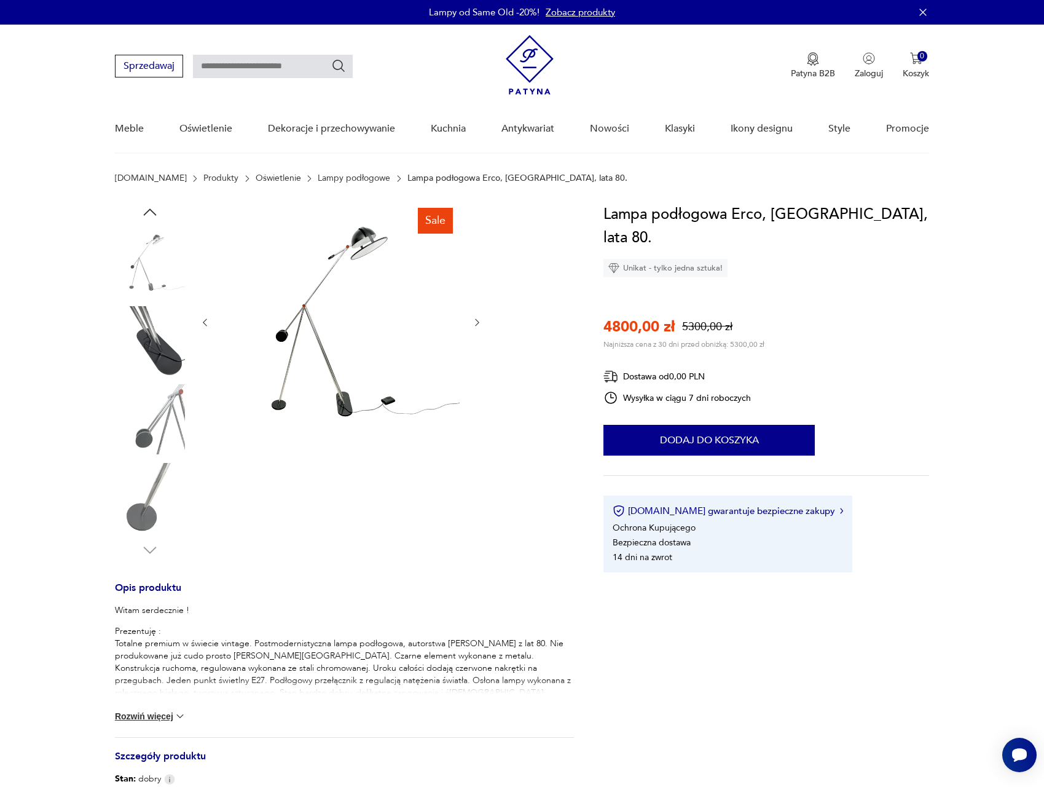
click at [154, 433] on img at bounding box center [150, 419] width 70 height 70
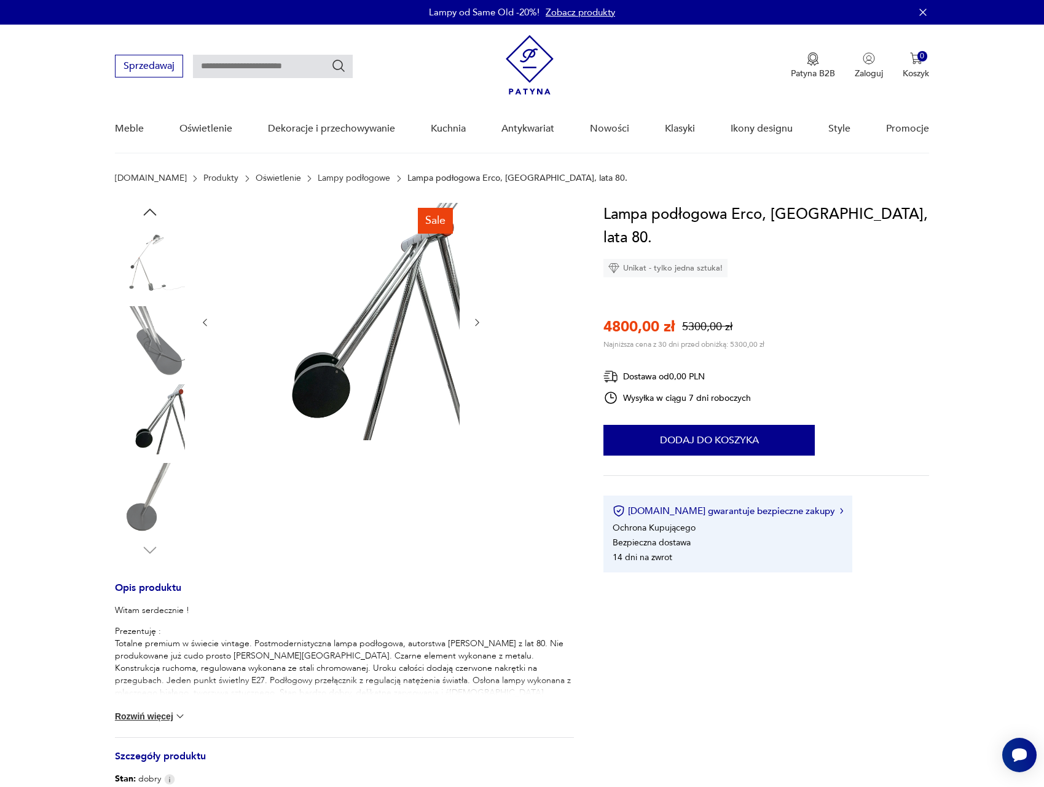
click at [170, 489] on img at bounding box center [150, 498] width 70 height 70
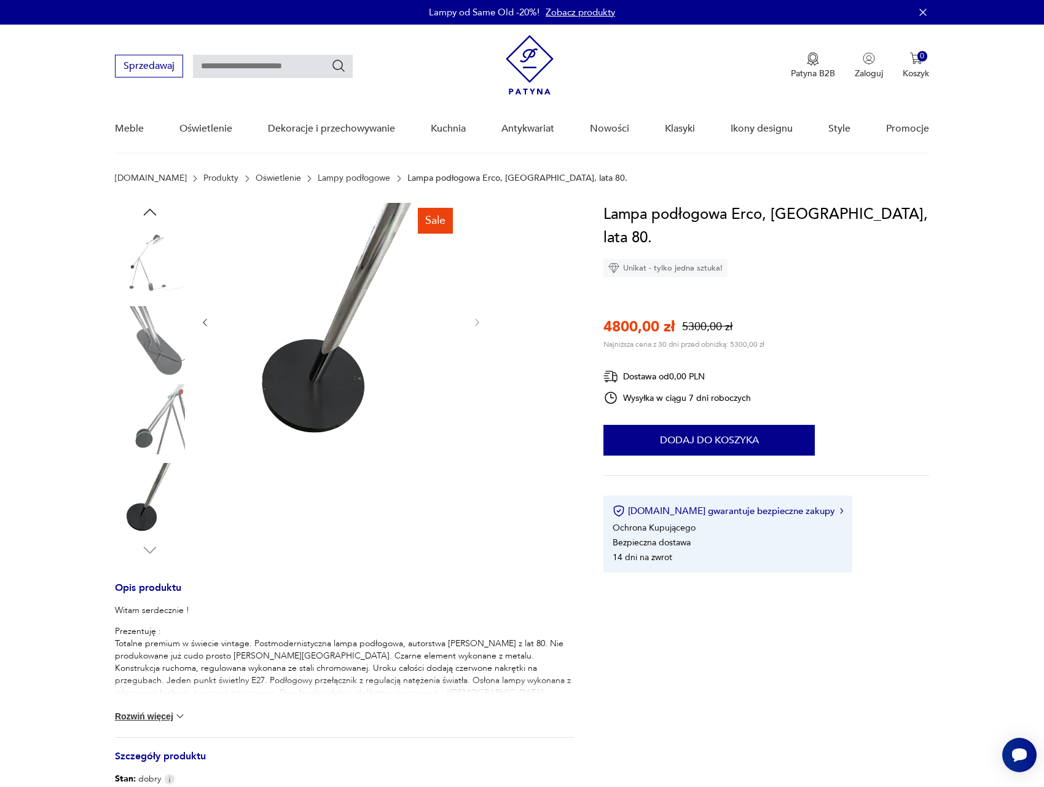
click at [149, 413] on img at bounding box center [150, 419] width 70 height 70
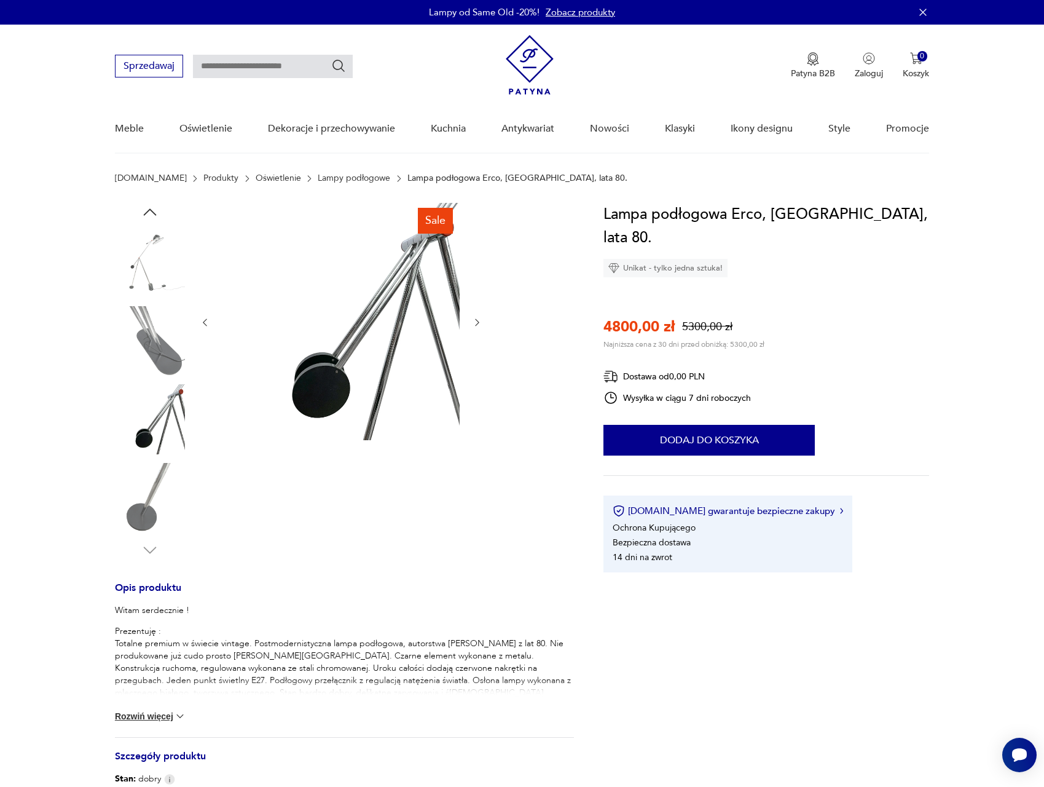
click at [157, 345] on img at bounding box center [150, 341] width 70 height 70
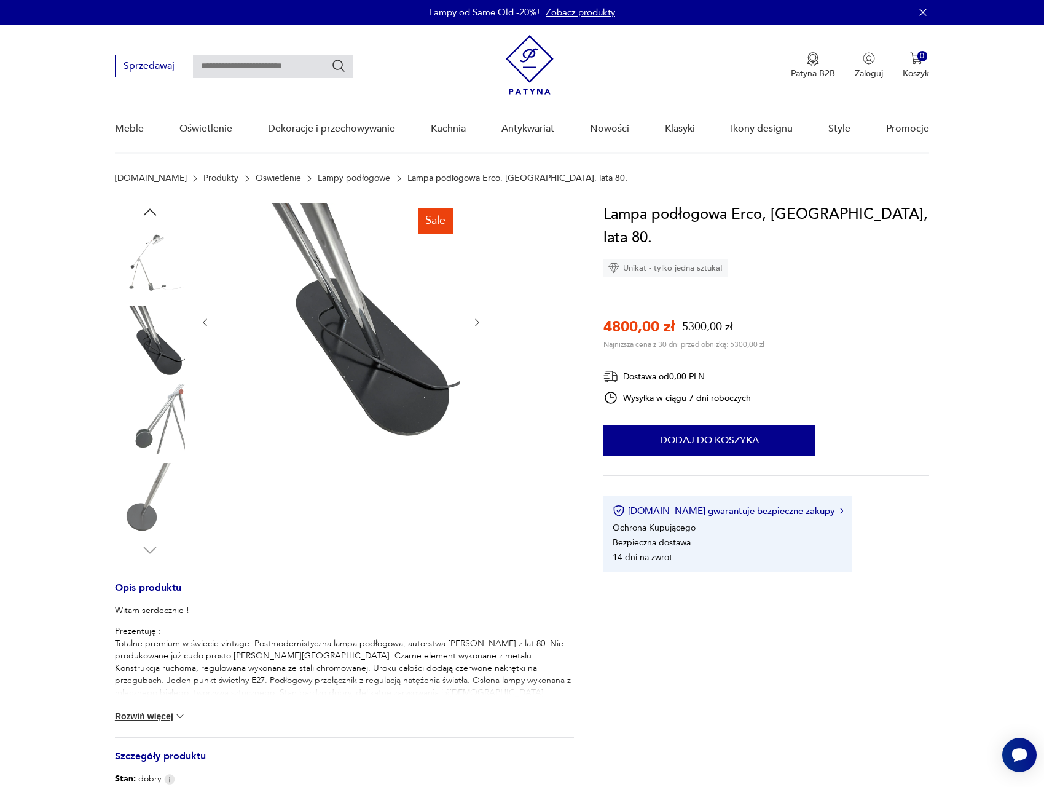
click at [165, 271] on img at bounding box center [150, 262] width 70 height 70
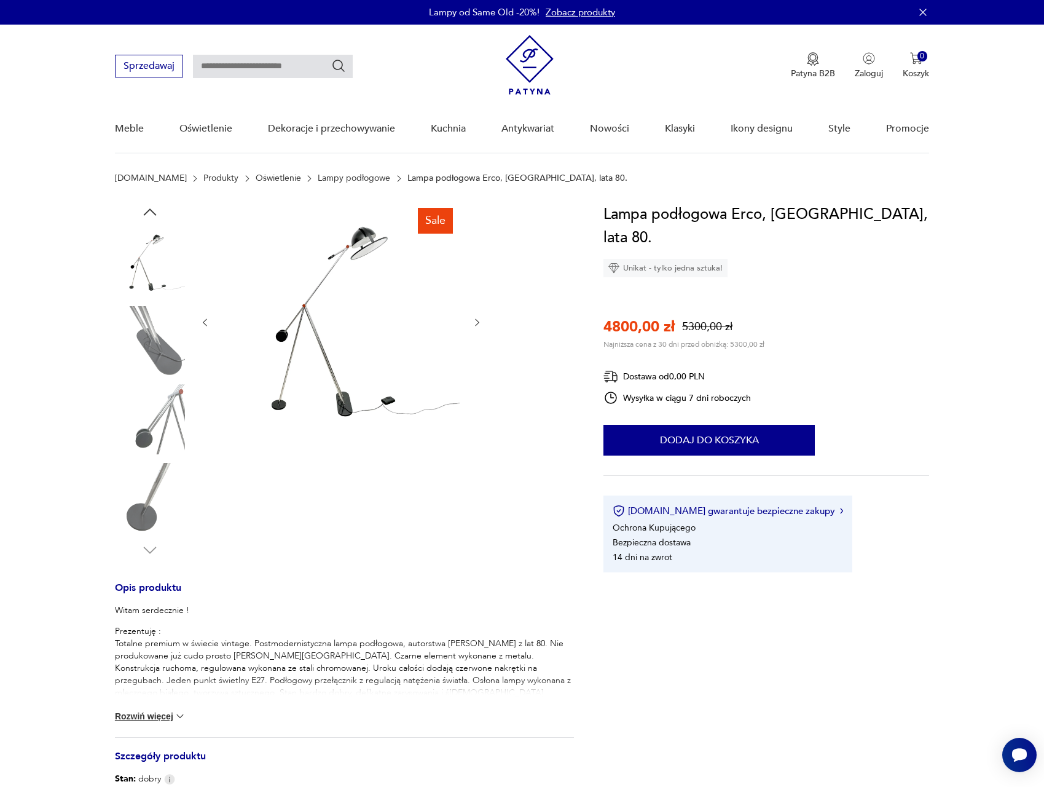
click at [144, 204] on icon "button" at bounding box center [150, 212] width 18 height 18
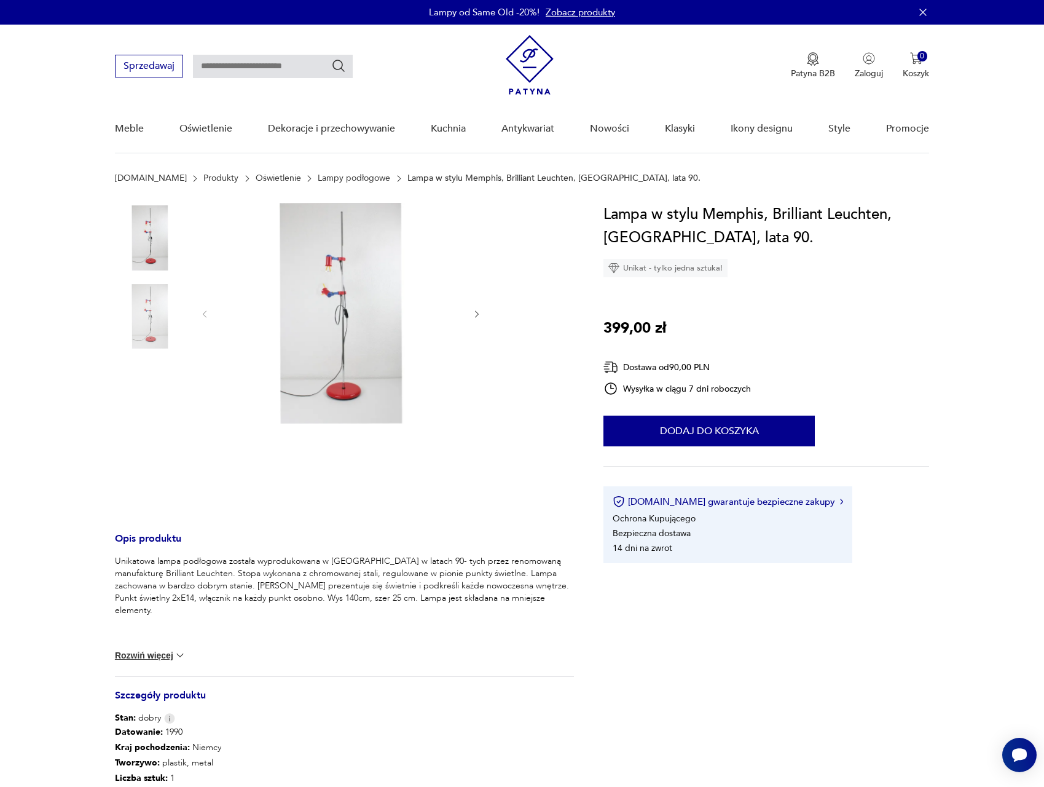
click at [157, 297] on img at bounding box center [150, 317] width 70 height 70
click at [313, 326] on img at bounding box center [341, 313] width 237 height 221
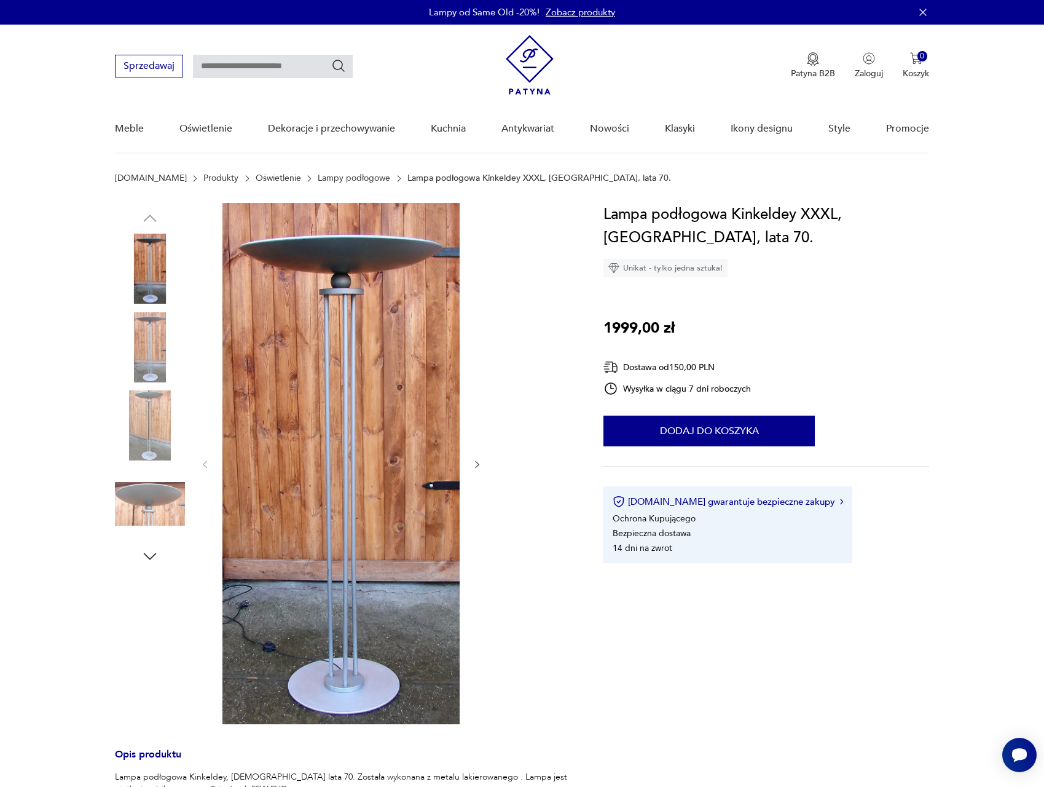
click at [171, 328] on img at bounding box center [150, 347] width 70 height 70
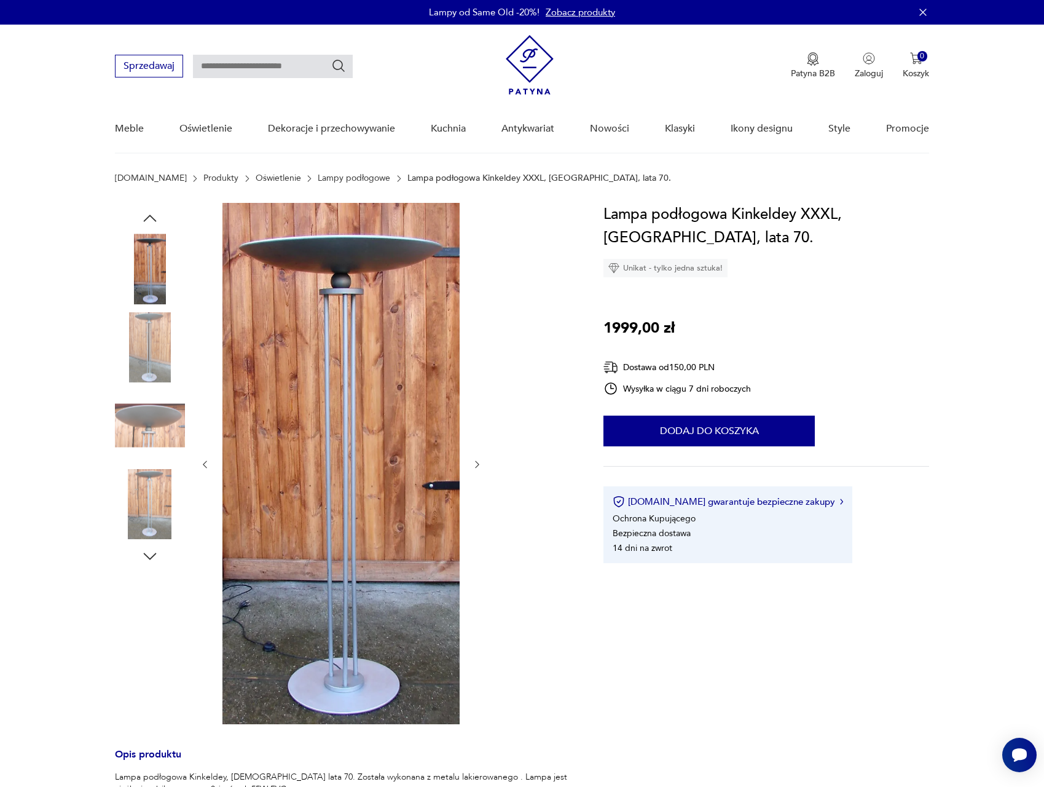
click at [149, 389] on div at bounding box center [150, 309] width 70 height 307
click at [148, 432] on img at bounding box center [150, 425] width 70 height 70
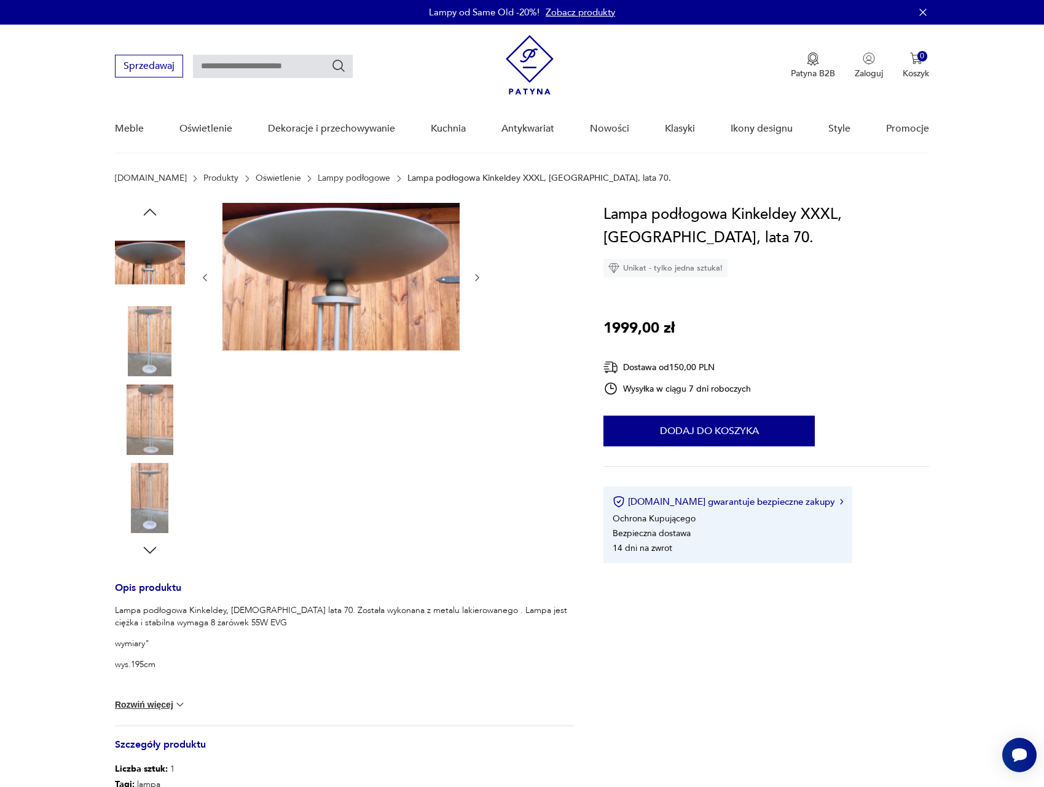
click at [142, 447] on img at bounding box center [150, 419] width 70 height 70
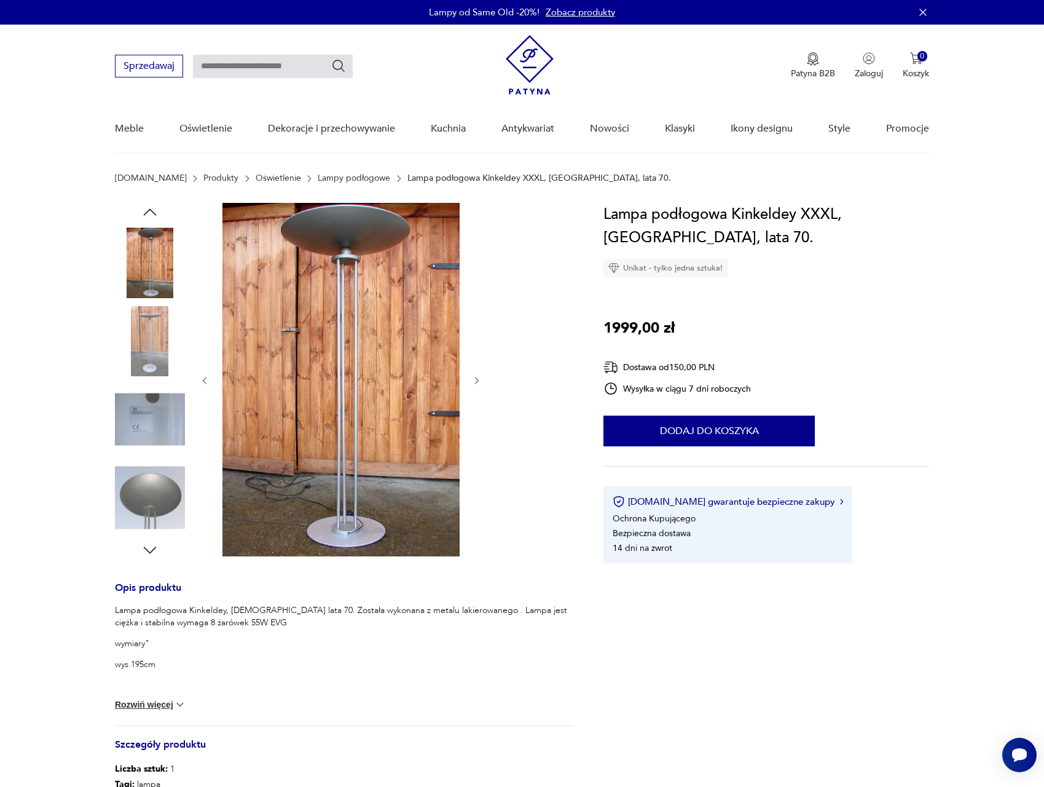
click at [143, 514] on img at bounding box center [150, 498] width 70 height 70
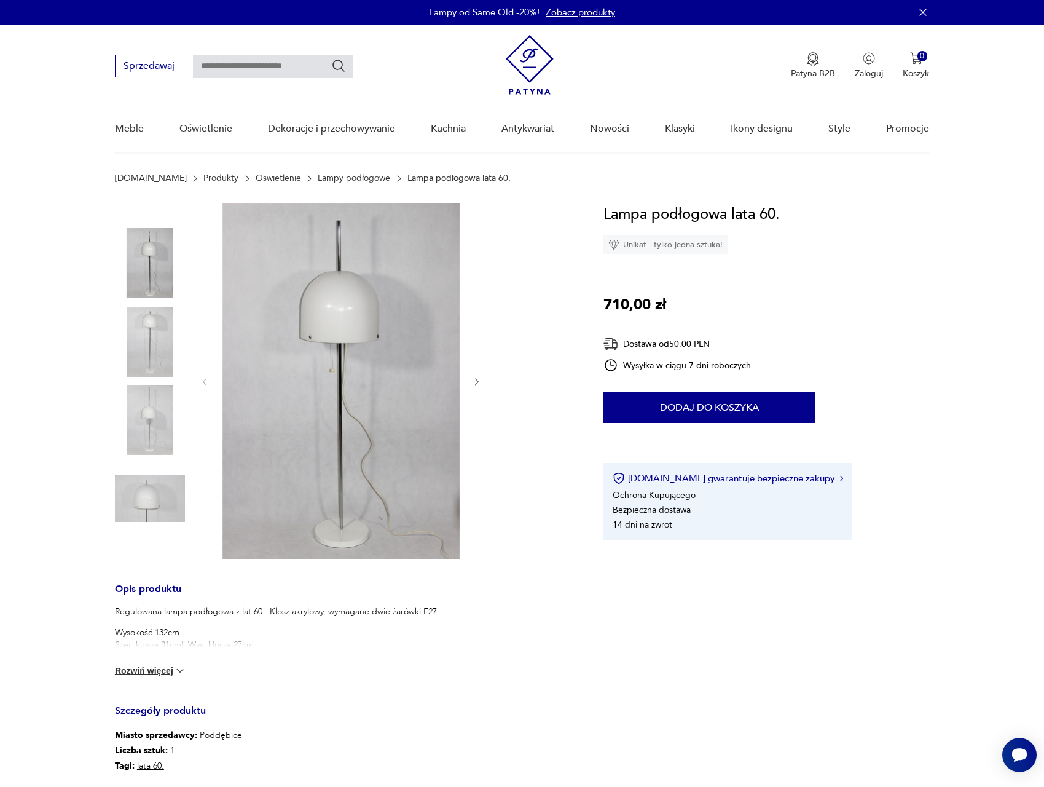
click at [149, 341] on img at bounding box center [150, 342] width 70 height 70
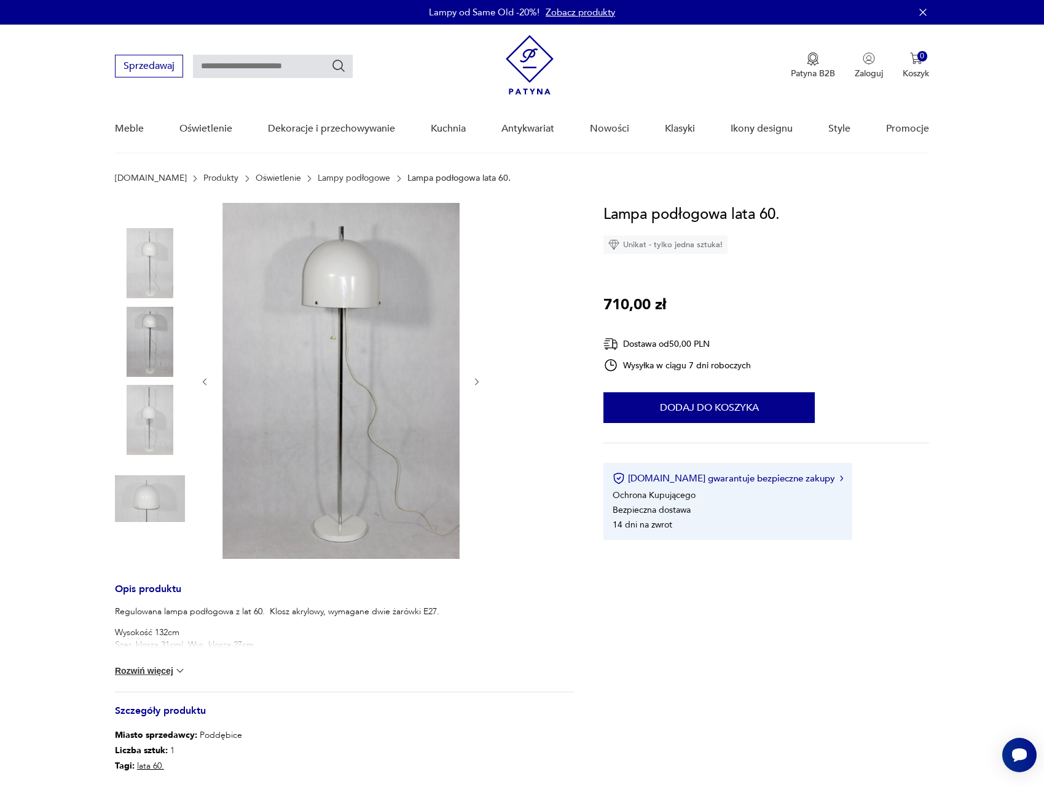
click at [154, 393] on img at bounding box center [150, 420] width 70 height 70
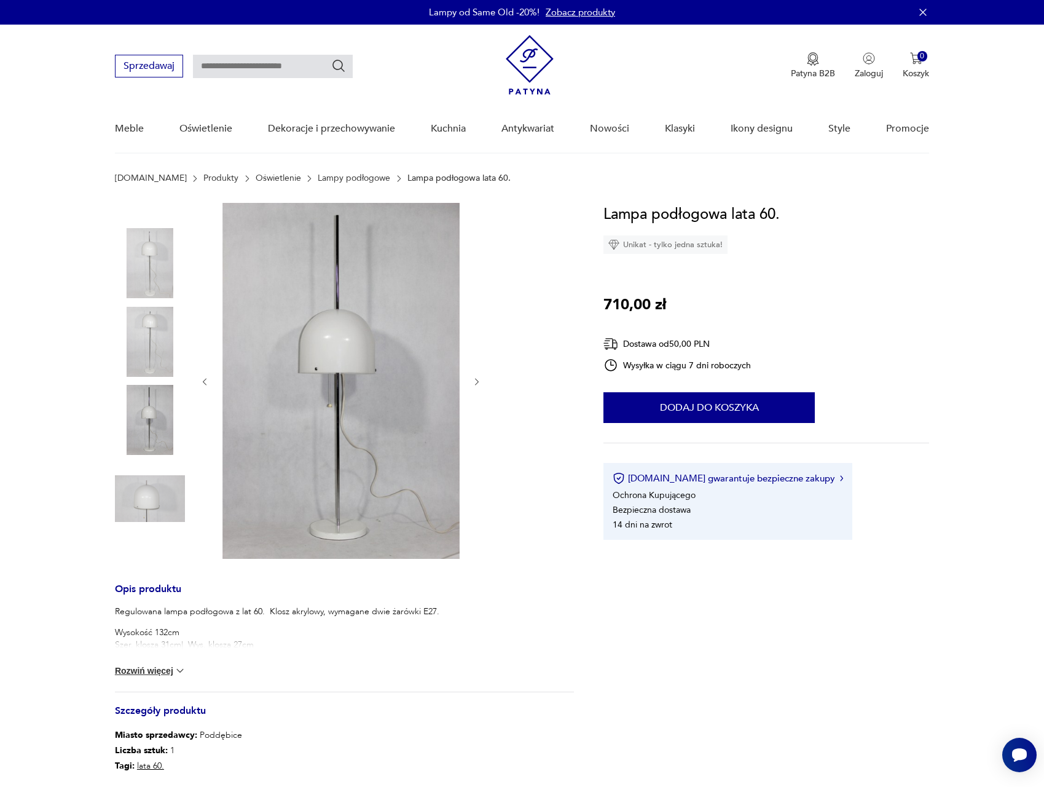
click at [155, 491] on img at bounding box center [150, 498] width 70 height 70
